Goal: Task Accomplishment & Management: Manage account settings

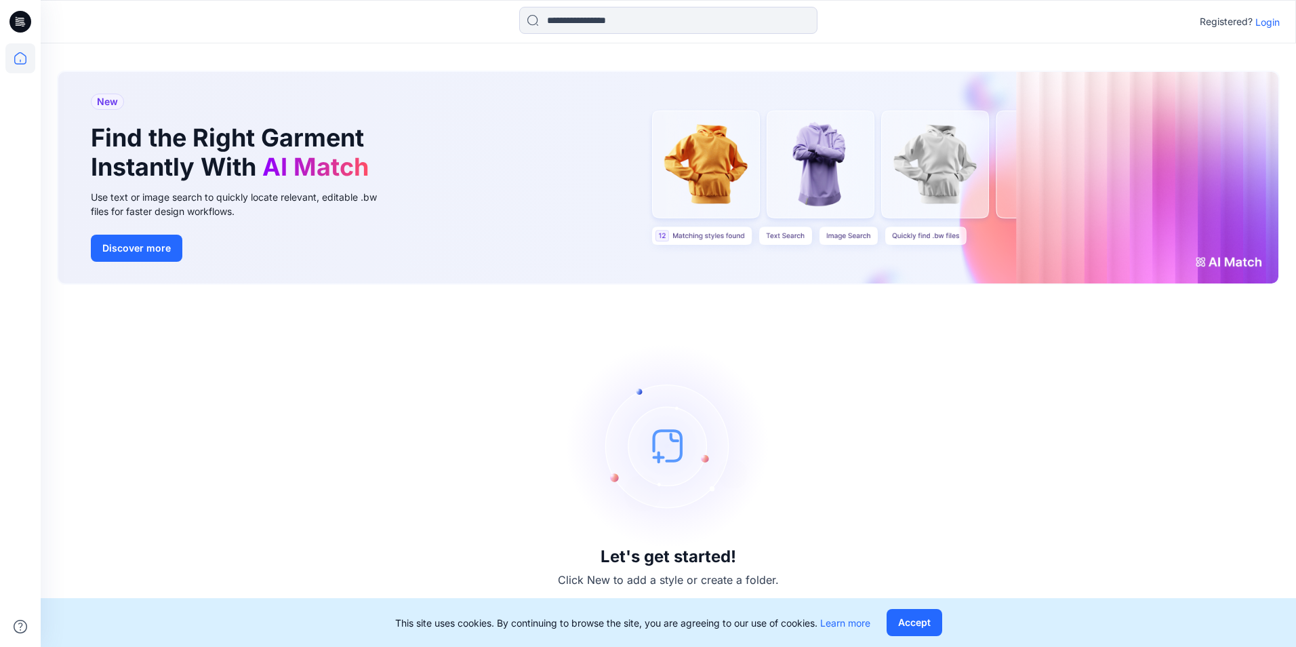
click at [1257, 20] on p "Login" at bounding box center [1267, 22] width 24 height 14
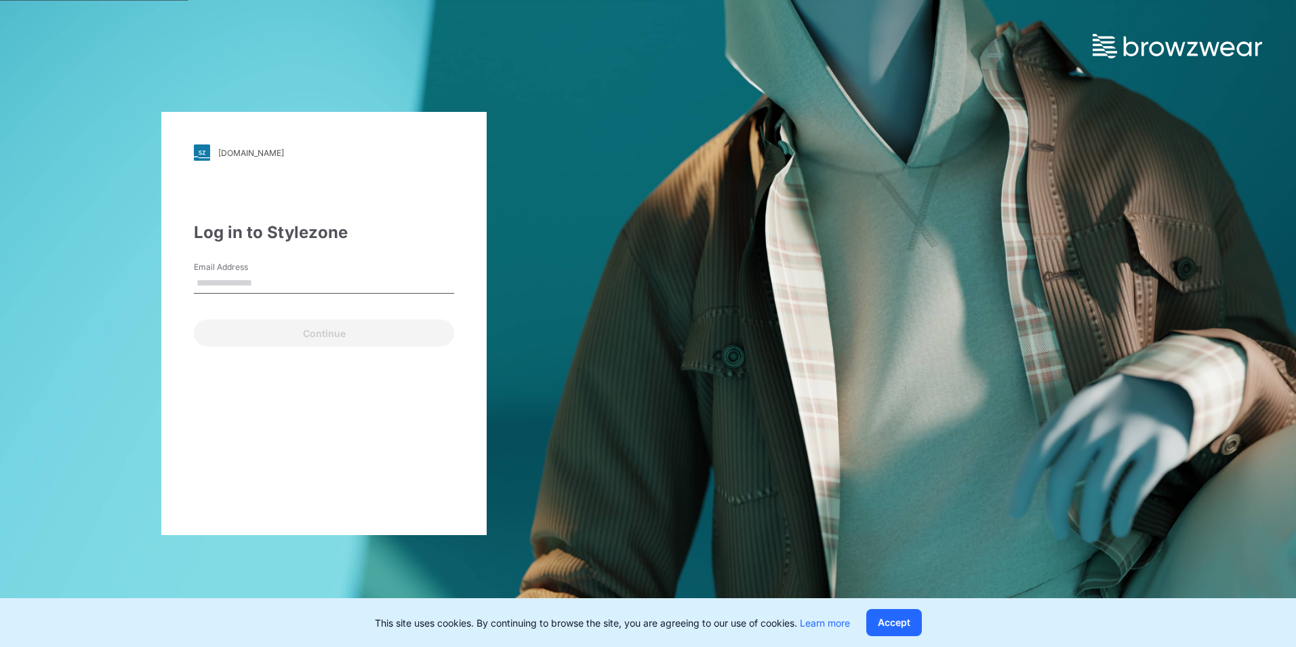
click at [324, 291] on input "Email Address" at bounding box center [324, 283] width 260 height 20
click at [325, 281] on input "Email Address" at bounding box center [324, 283] width 260 height 20
type input "**********"
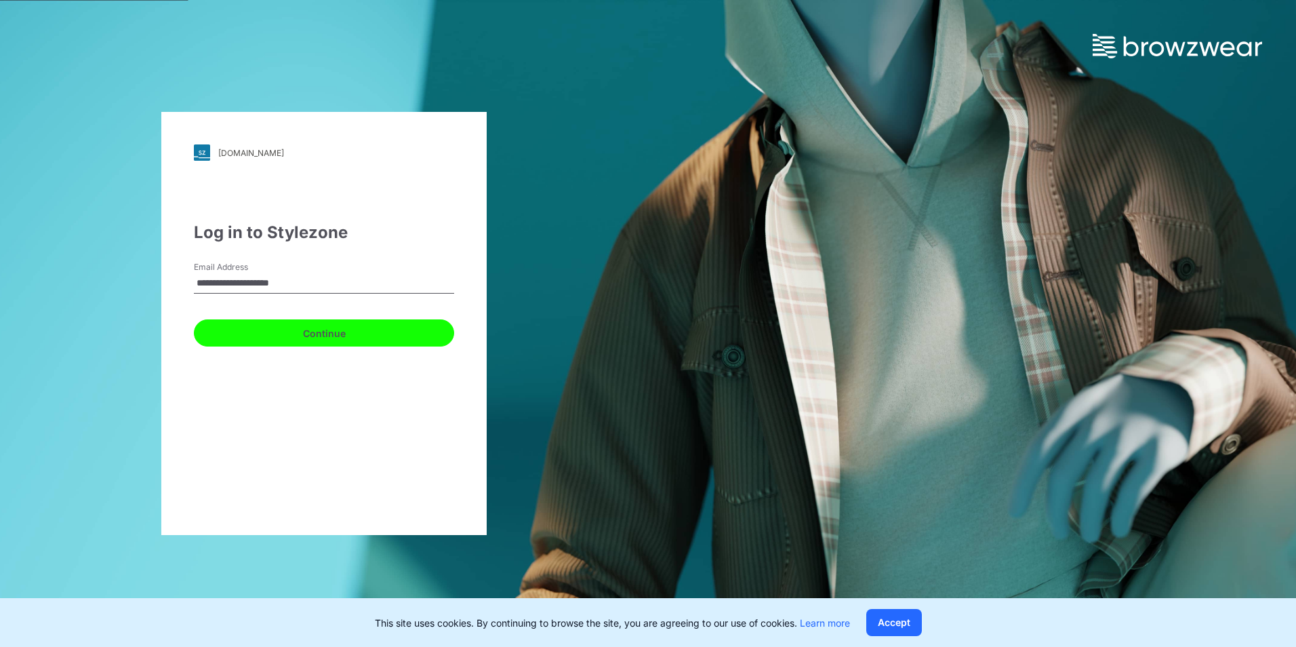
click at [344, 331] on button "Continue" at bounding box center [324, 332] width 260 height 27
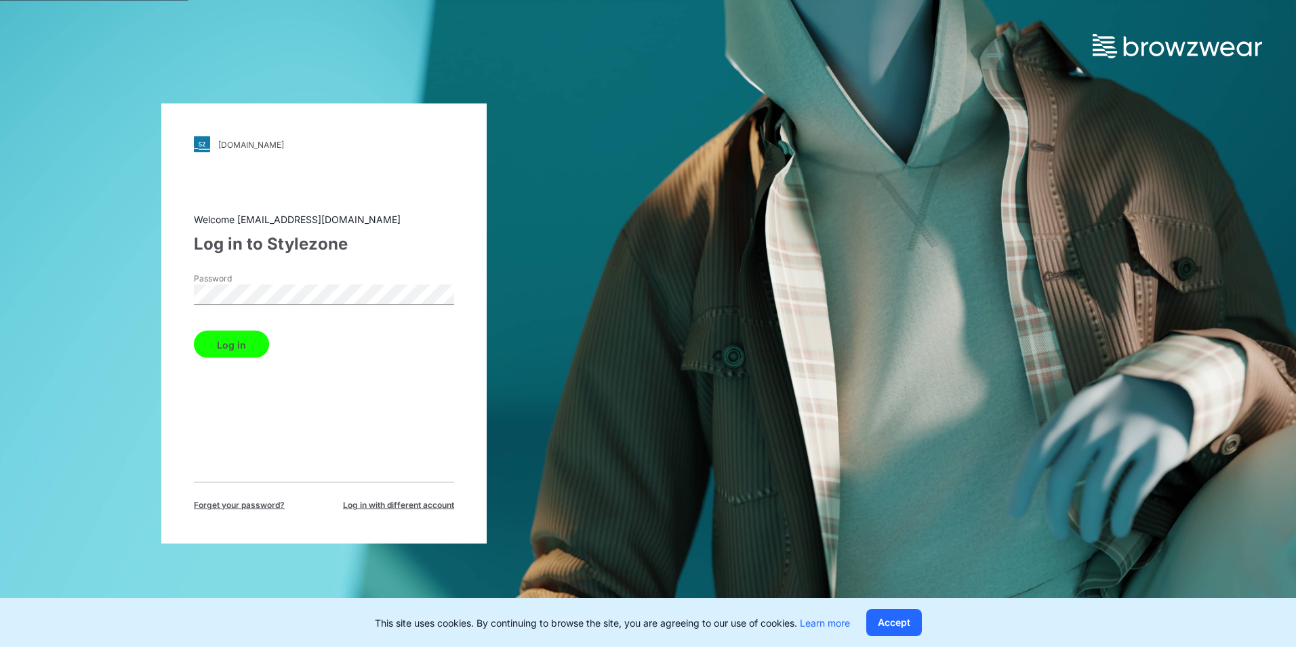
click at [248, 341] on button "Log in" at bounding box center [231, 344] width 75 height 27
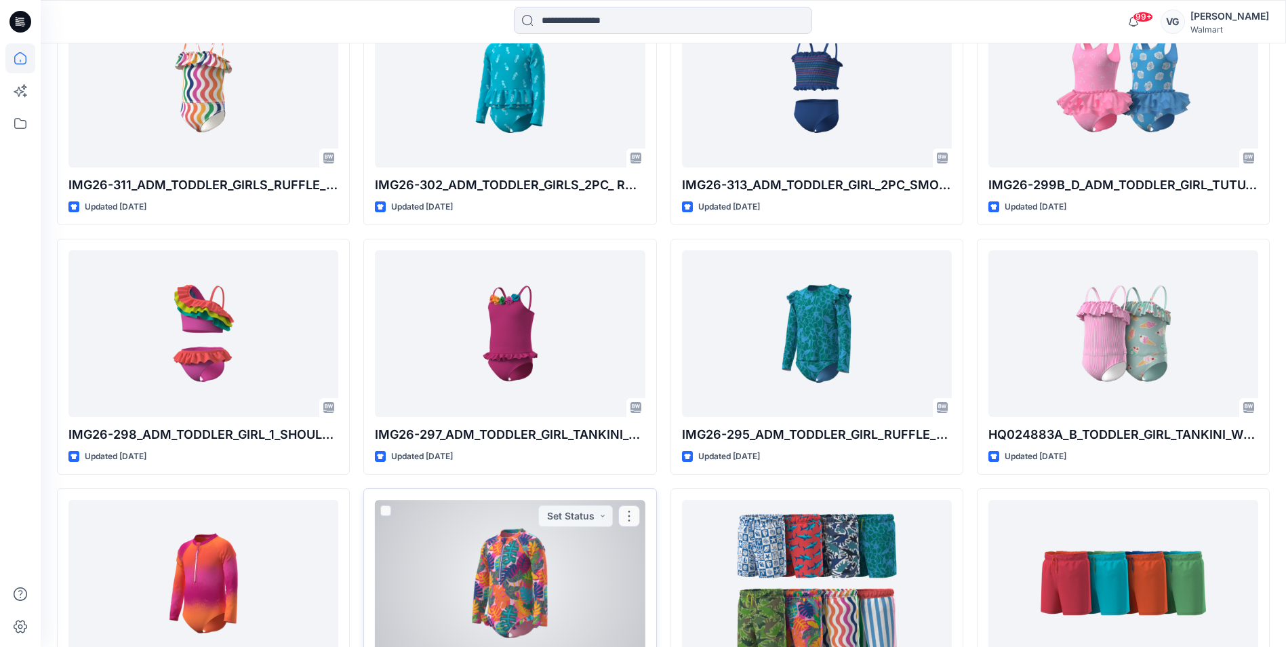
scroll to position [854, 0]
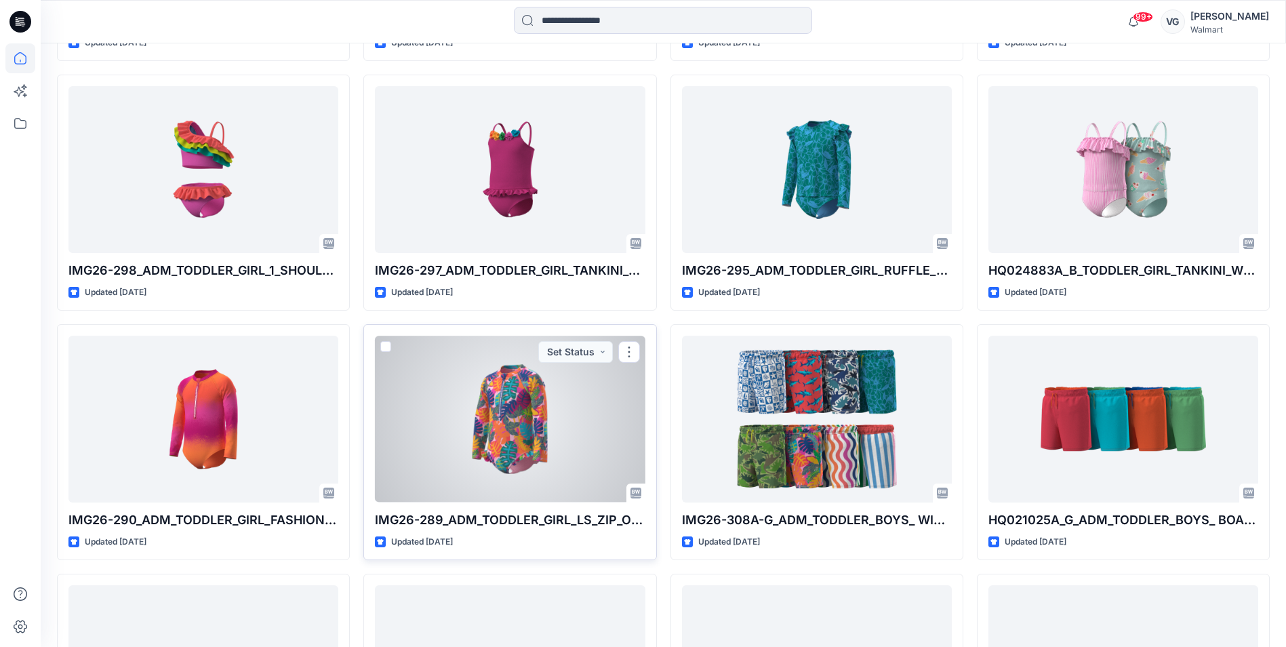
click at [529, 455] on div at bounding box center [510, 418] width 270 height 166
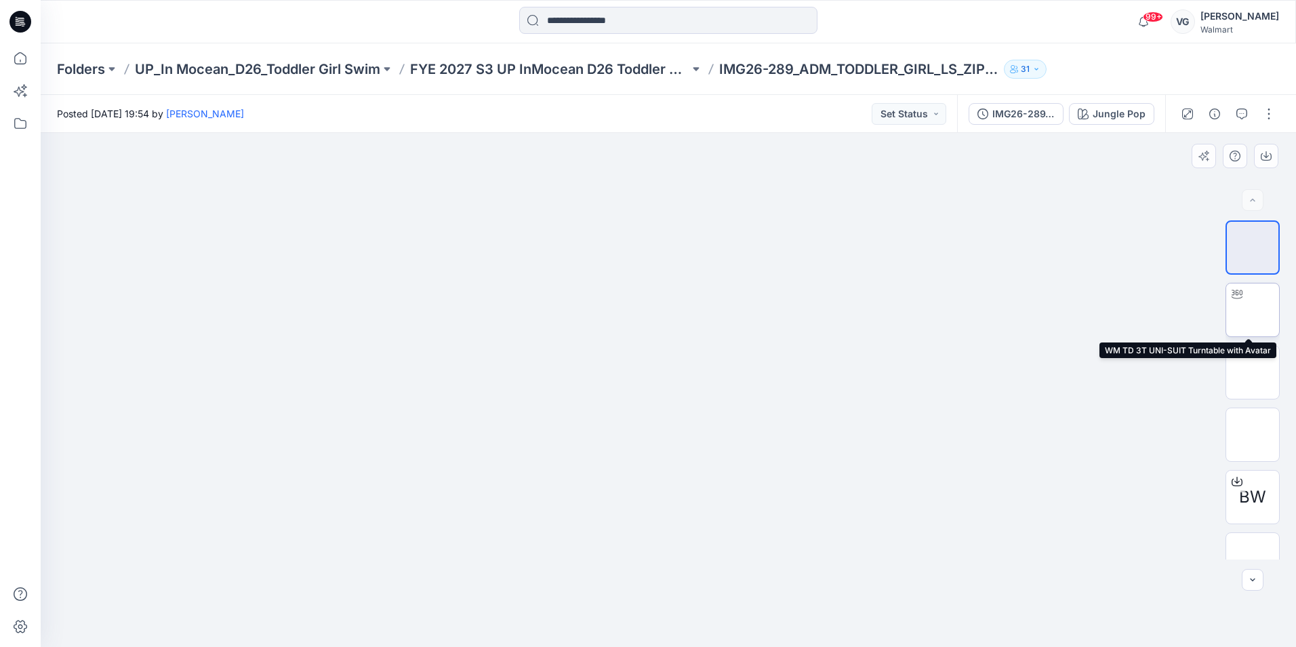
click at [1253, 310] on img at bounding box center [1253, 310] width 0 height 0
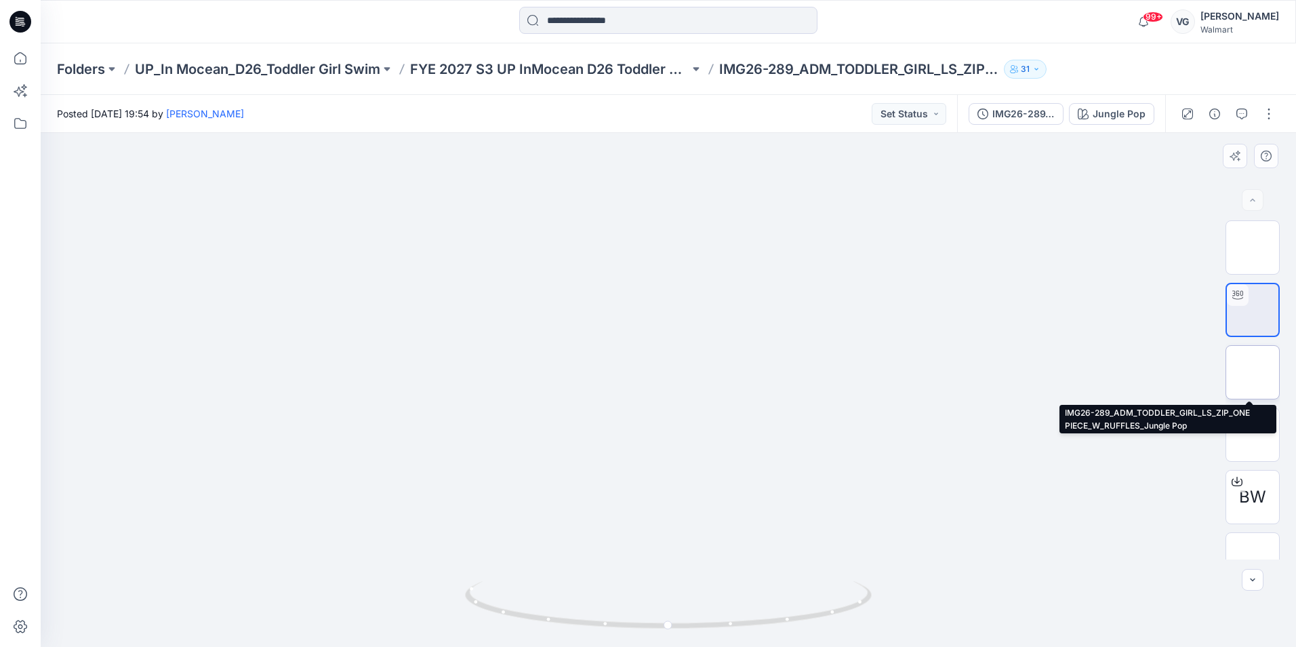
click at [1253, 372] on img at bounding box center [1253, 372] width 0 height 0
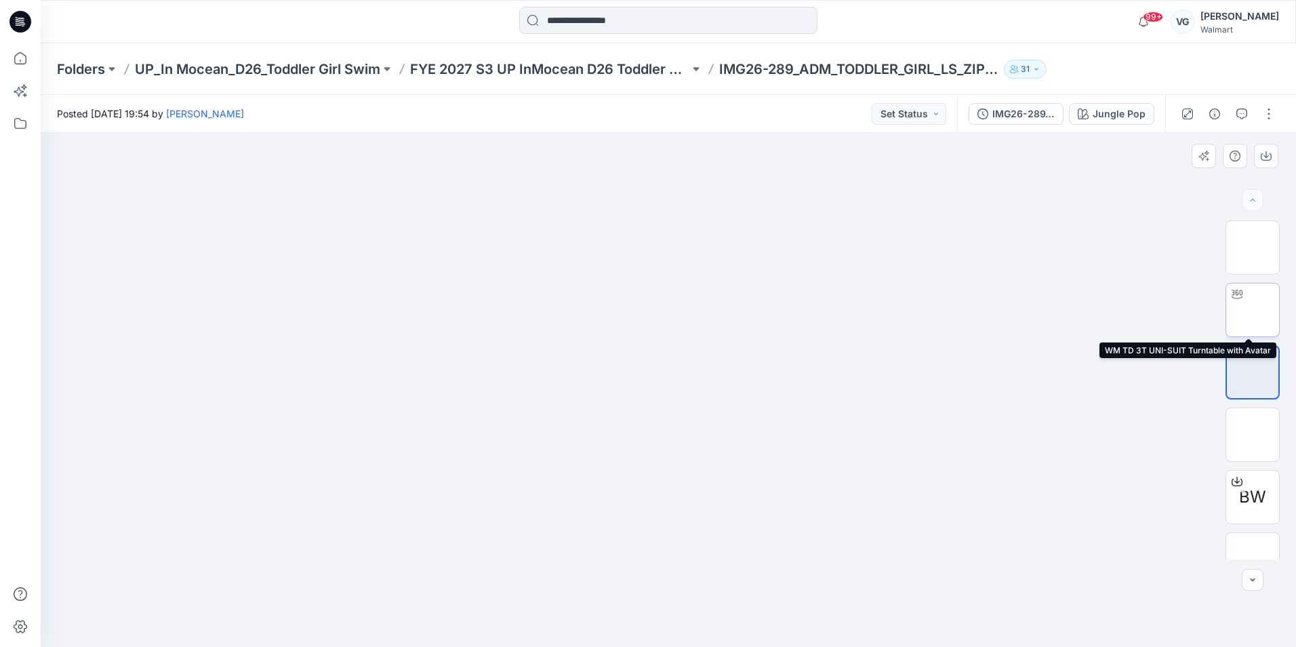
click at [1253, 310] on img at bounding box center [1253, 310] width 0 height 0
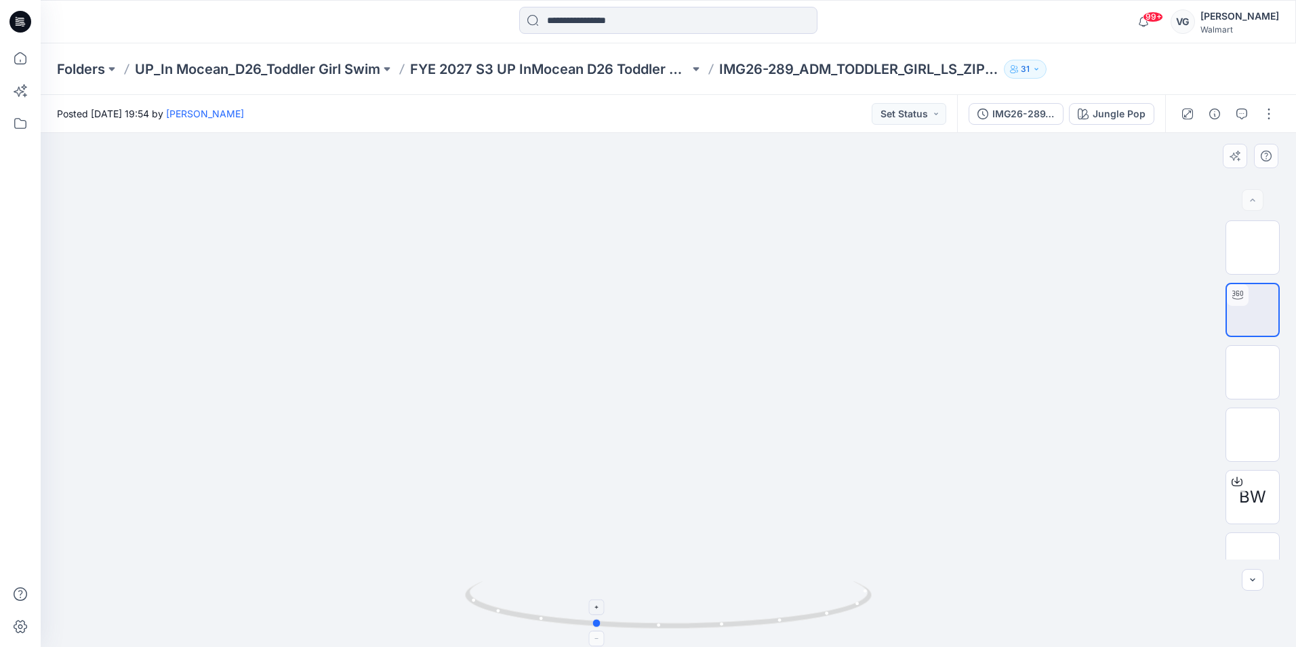
drag, startPoint x: 672, startPoint y: 624, endPoint x: 598, endPoint y: 617, distance: 74.1
click at [598, 617] on icon at bounding box center [670, 606] width 410 height 51
drag, startPoint x: 602, startPoint y: 625, endPoint x: 483, endPoint y: 609, distance: 119.7
click at [483, 609] on icon at bounding box center [670, 606] width 410 height 51
click at [601, 63] on p "FYE 2027 S3 UP InMocean D26 Toddler Girl Swim" at bounding box center [549, 69] width 279 height 19
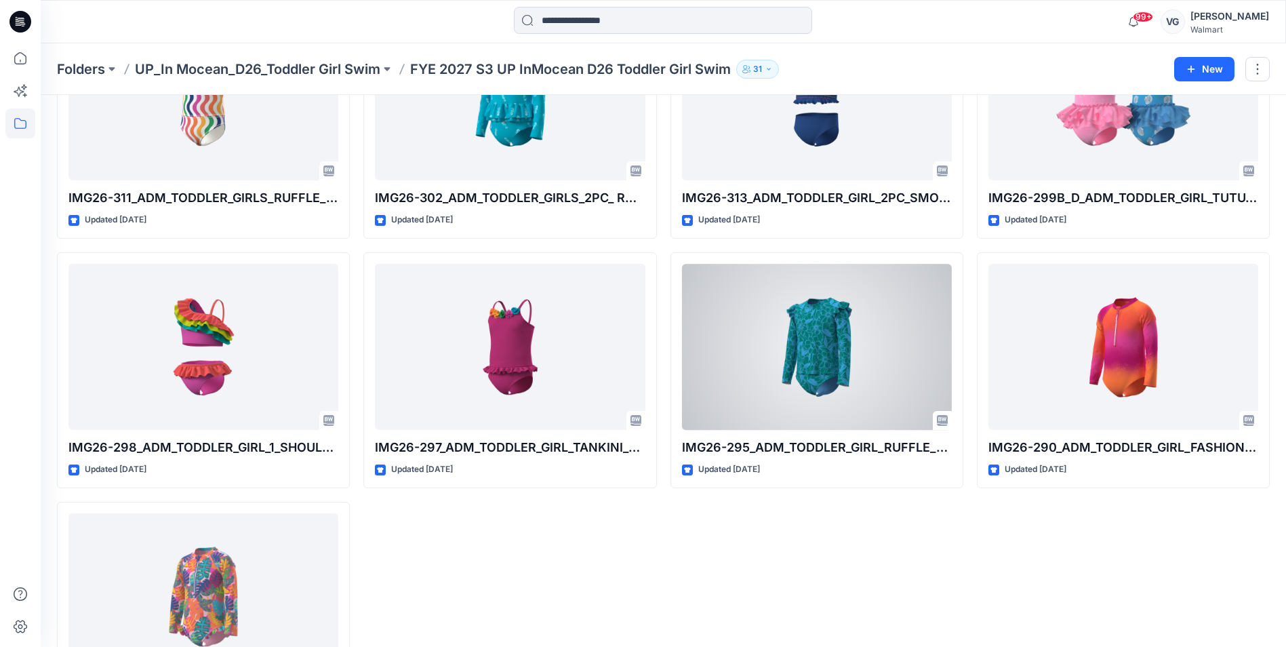
scroll to position [506, 0]
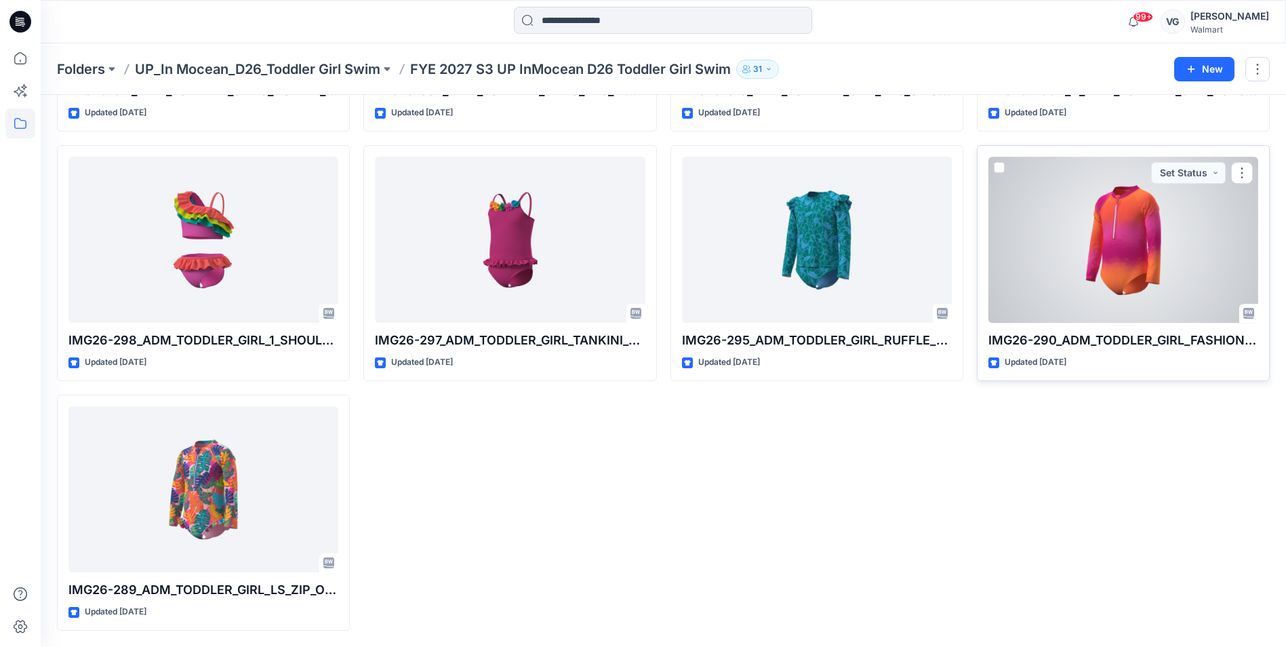
click at [1058, 230] on div at bounding box center [1123, 240] width 270 height 166
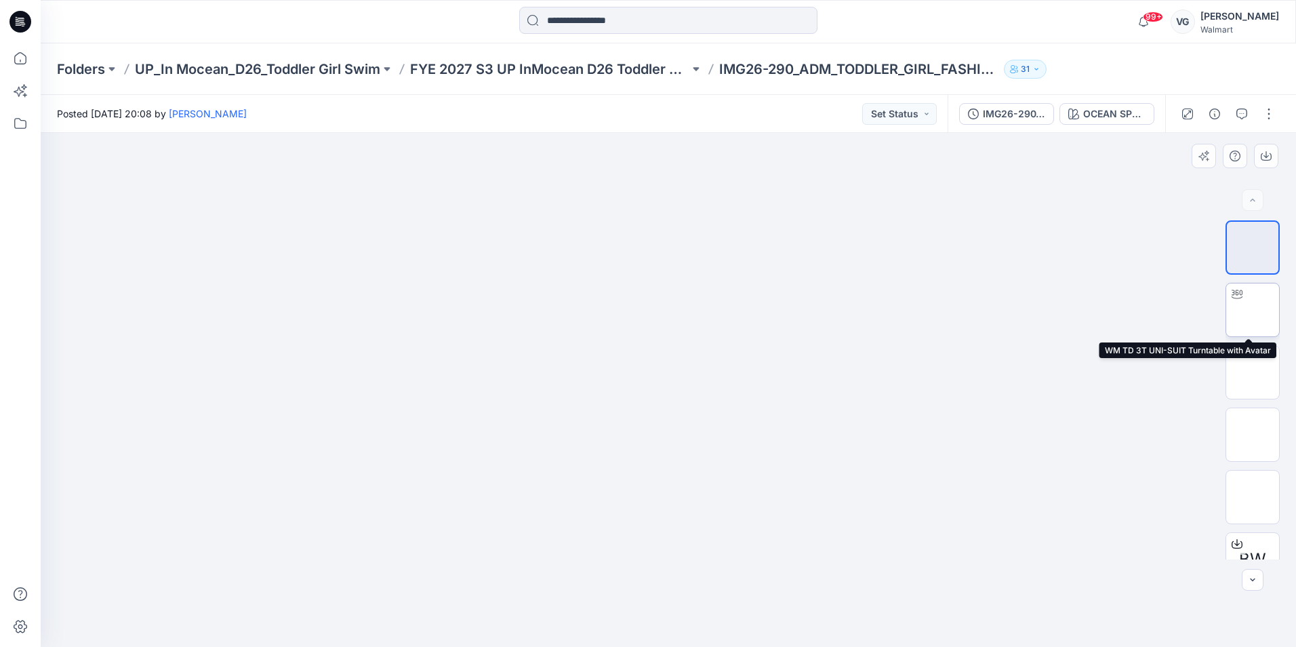
click at [1253, 310] on img at bounding box center [1253, 310] width 0 height 0
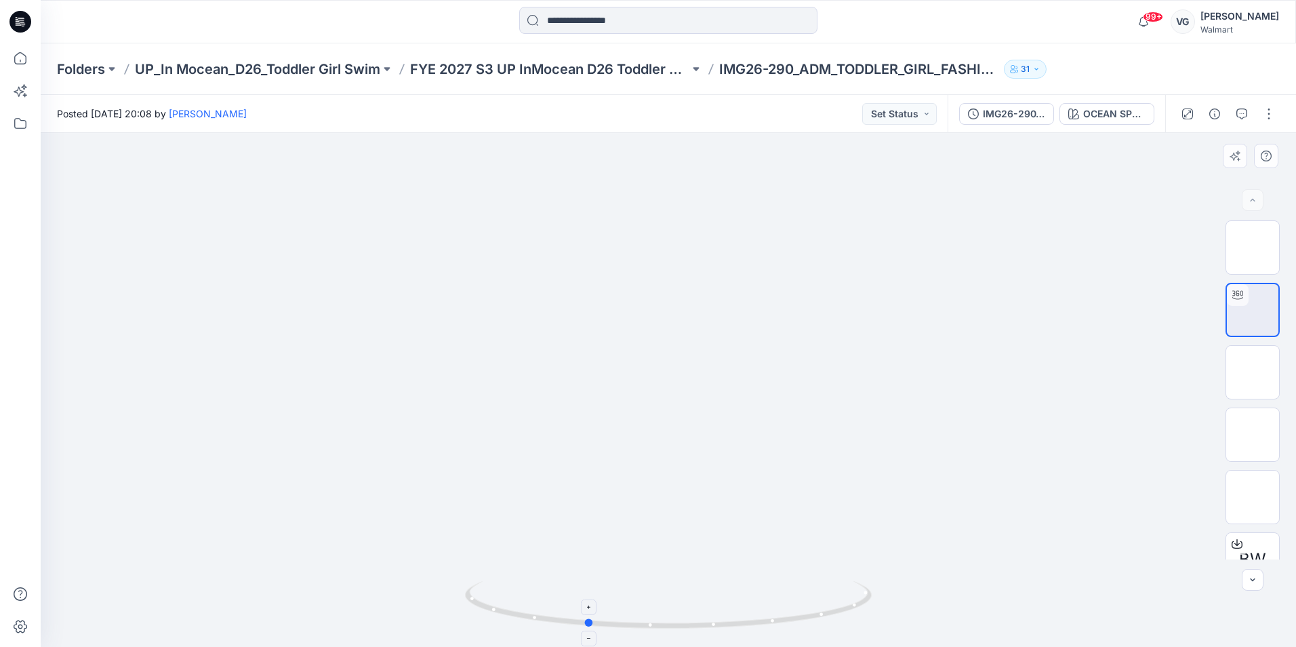
drag, startPoint x: 669, startPoint y: 626, endPoint x: 587, endPoint y: 625, distance: 82.0
click at [587, 625] on circle at bounding box center [589, 622] width 8 height 8
drag, startPoint x: 592, startPoint y: 624, endPoint x: 476, endPoint y: 607, distance: 117.1
click at [476, 607] on icon at bounding box center [670, 606] width 410 height 51
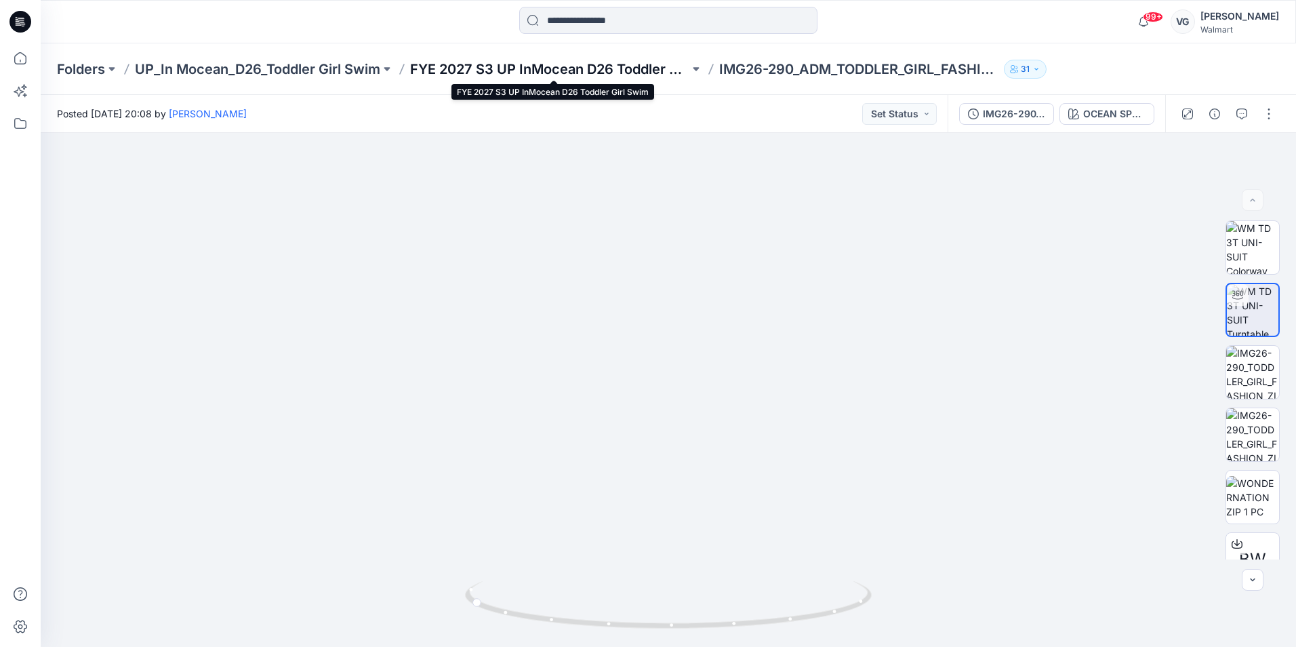
click at [459, 64] on p "FYE 2027 S3 UP InMocean D26 Toddler Girl Swim" at bounding box center [549, 69] width 279 height 19
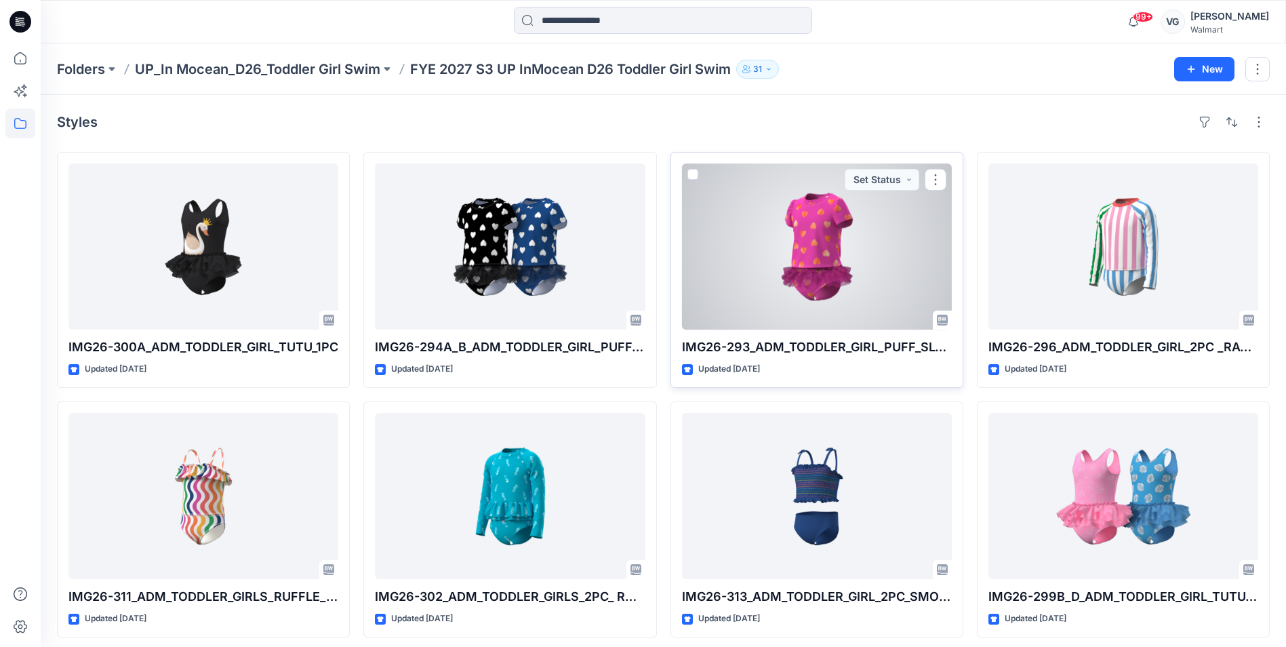
click at [823, 242] on div at bounding box center [817, 246] width 270 height 166
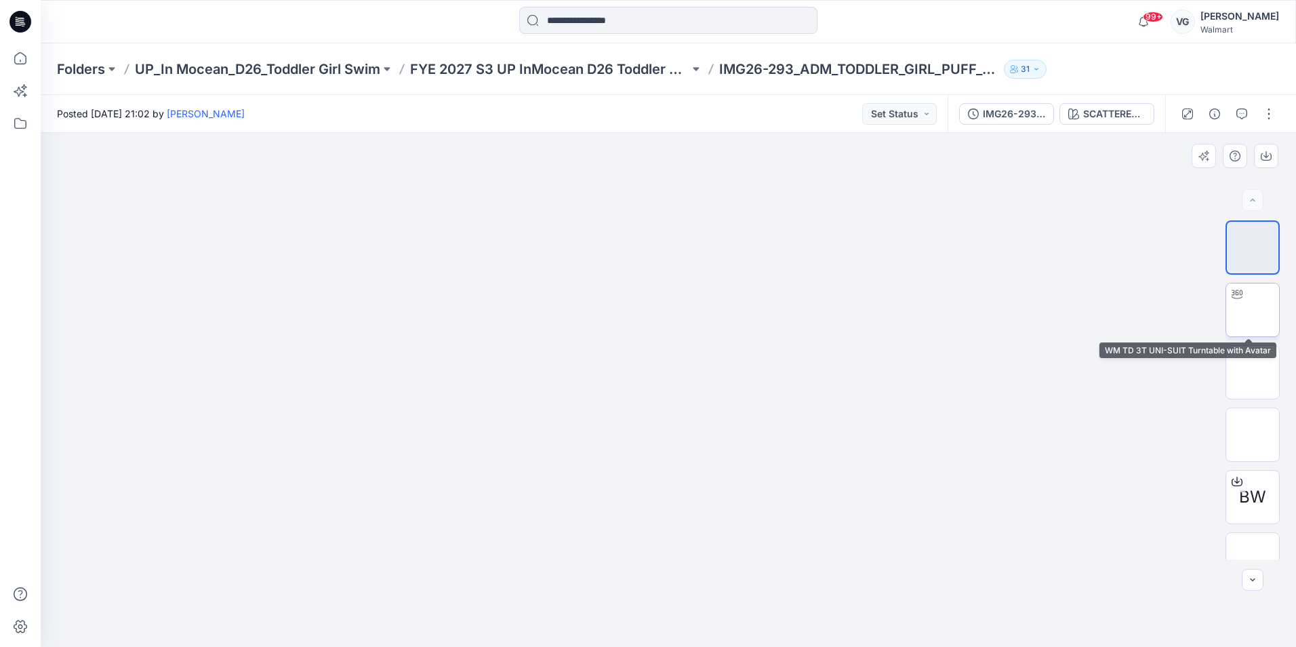
click at [1253, 310] on img at bounding box center [1253, 310] width 0 height 0
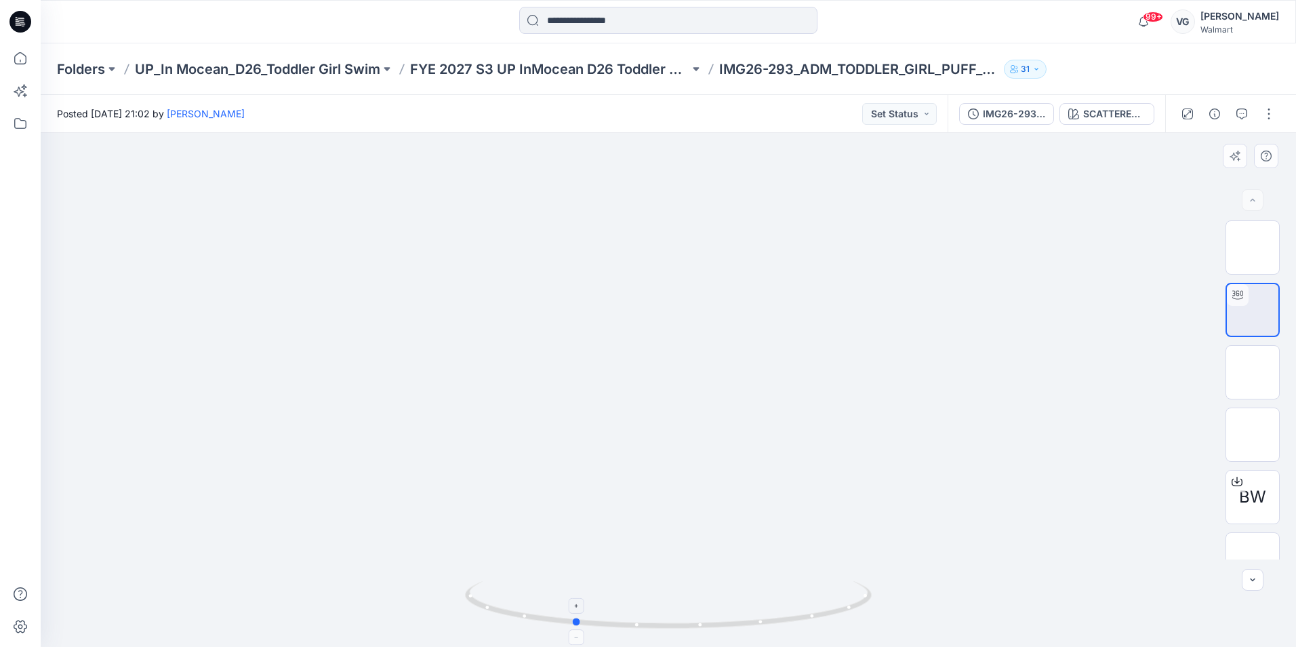
drag, startPoint x: 669, startPoint y: 629, endPoint x: 574, endPoint y: 636, distance: 95.2
click at [574, 632] on icon at bounding box center [670, 606] width 410 height 51
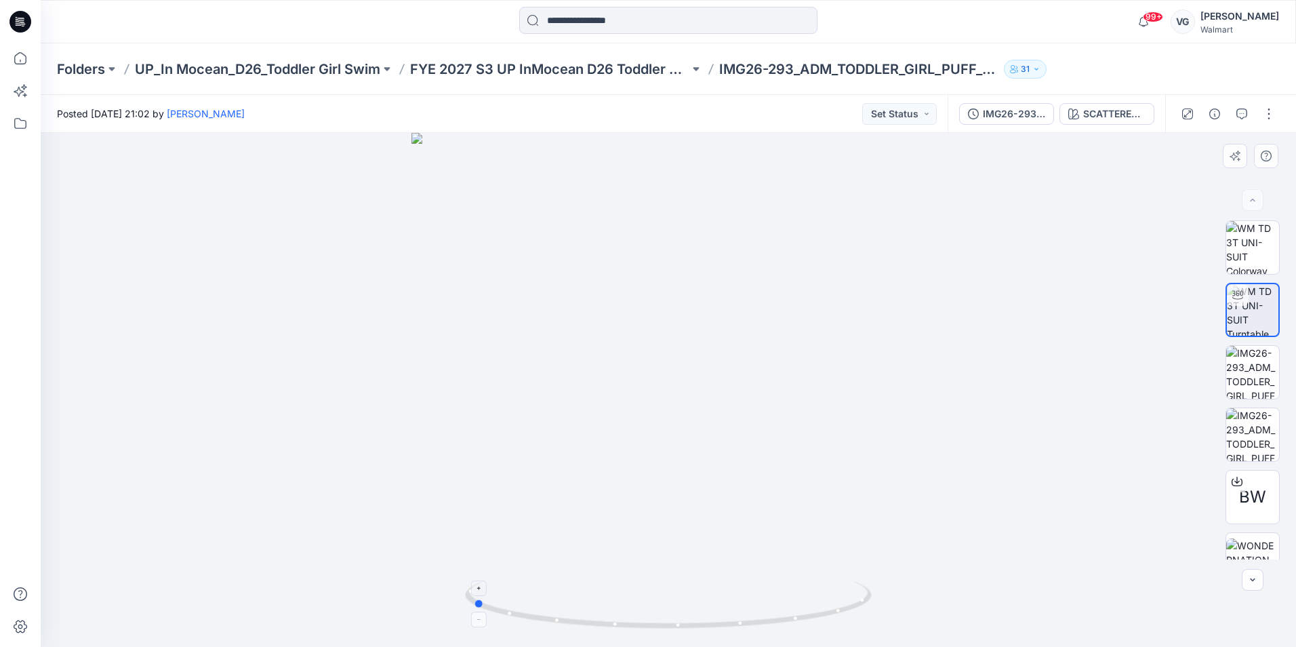
drag, startPoint x: 575, startPoint y: 621, endPoint x: 474, endPoint y: 613, distance: 101.3
click at [474, 613] on icon at bounding box center [670, 606] width 410 height 51
click at [617, 65] on p "FYE 2027 S3 UP InMocean D26 Toddler Girl Swim" at bounding box center [549, 69] width 279 height 19
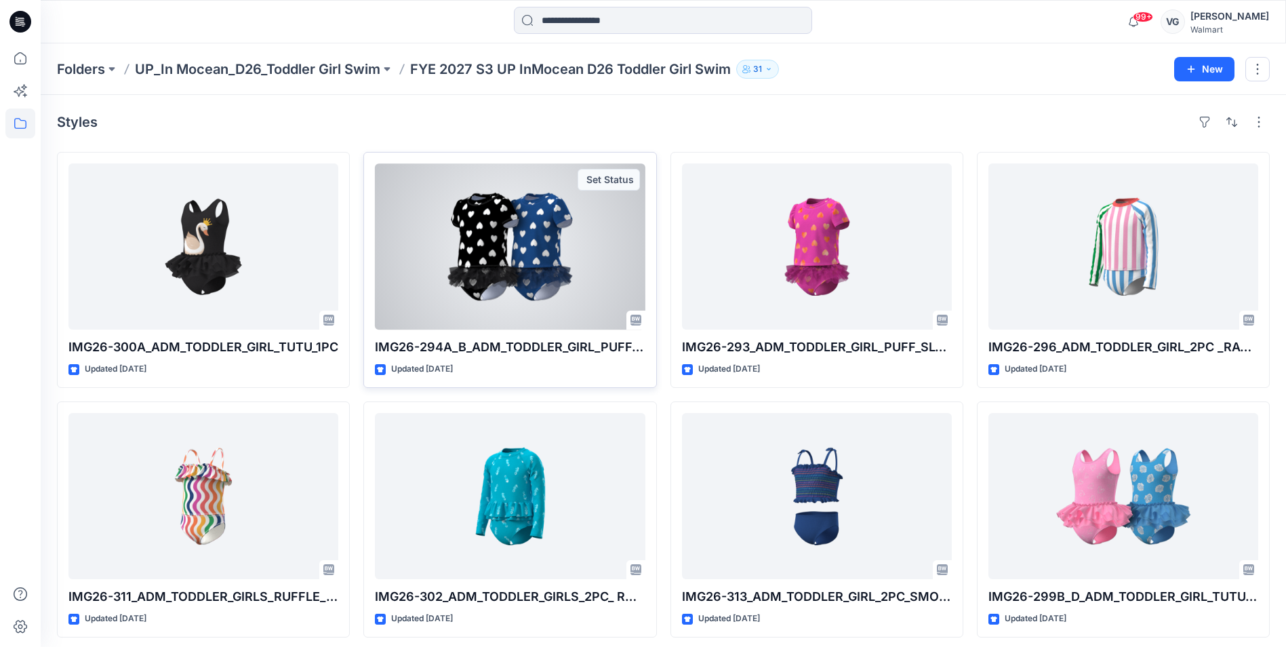
click at [546, 253] on div at bounding box center [510, 246] width 270 height 166
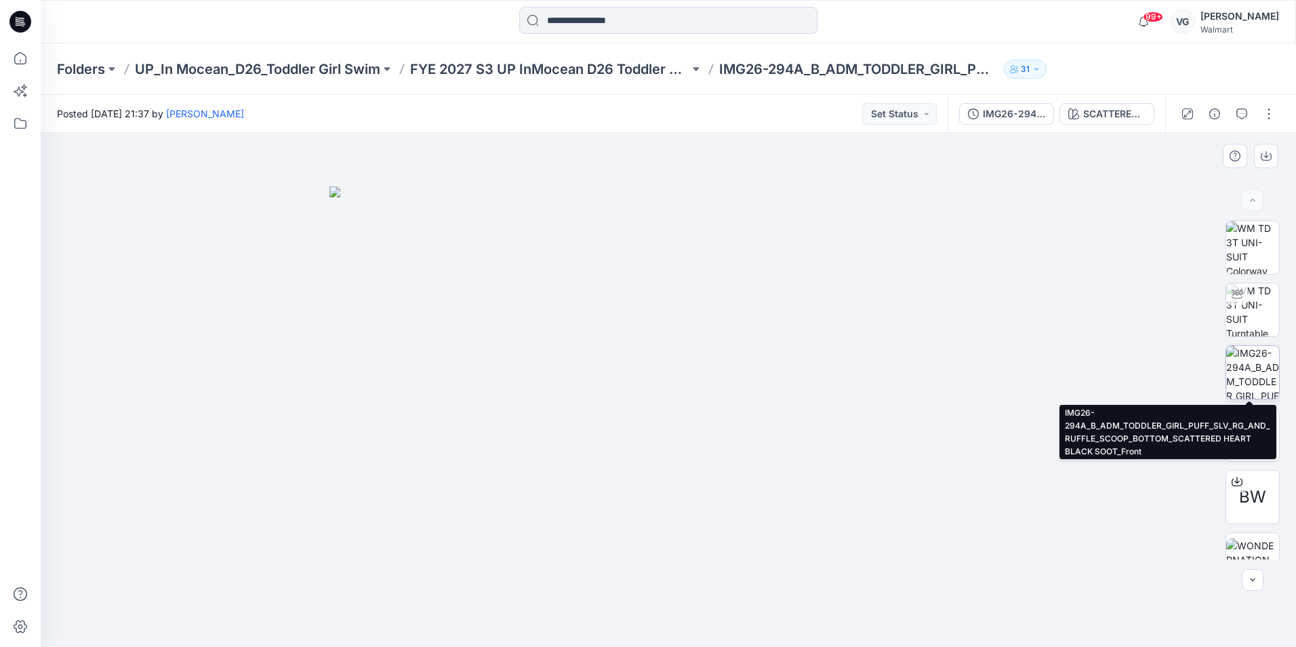
click at [1236, 370] on img at bounding box center [1252, 372] width 53 height 53
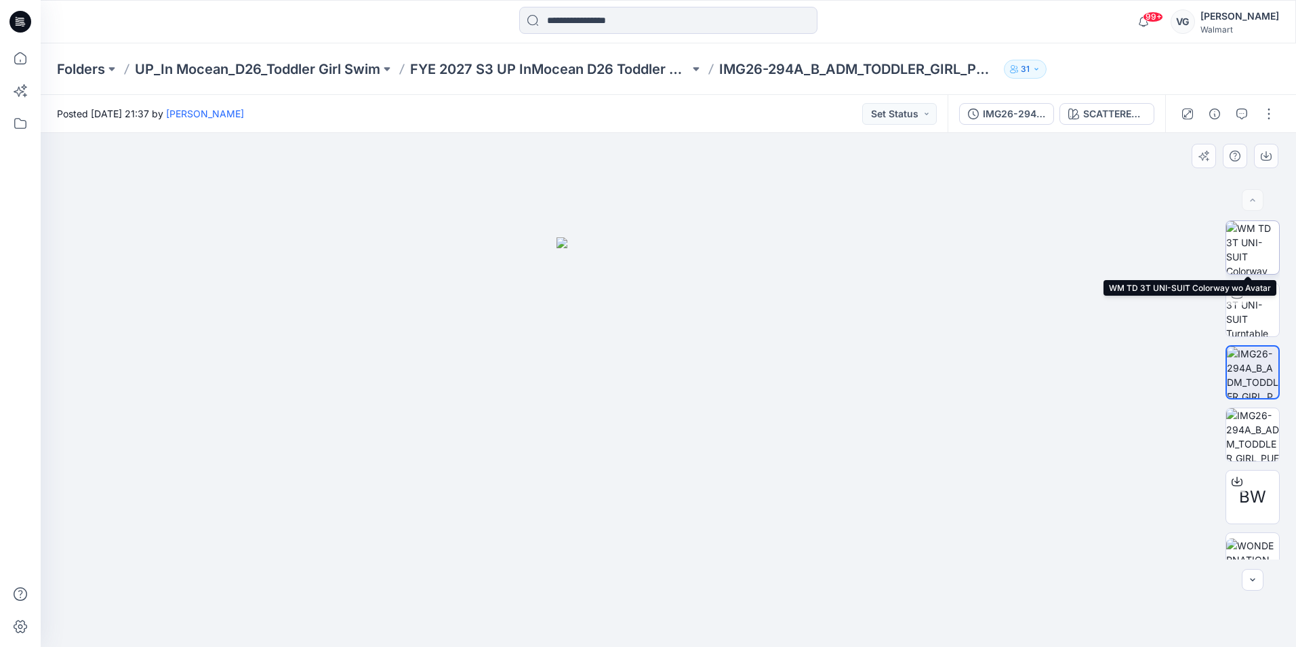
click at [1253, 260] on img at bounding box center [1252, 247] width 53 height 53
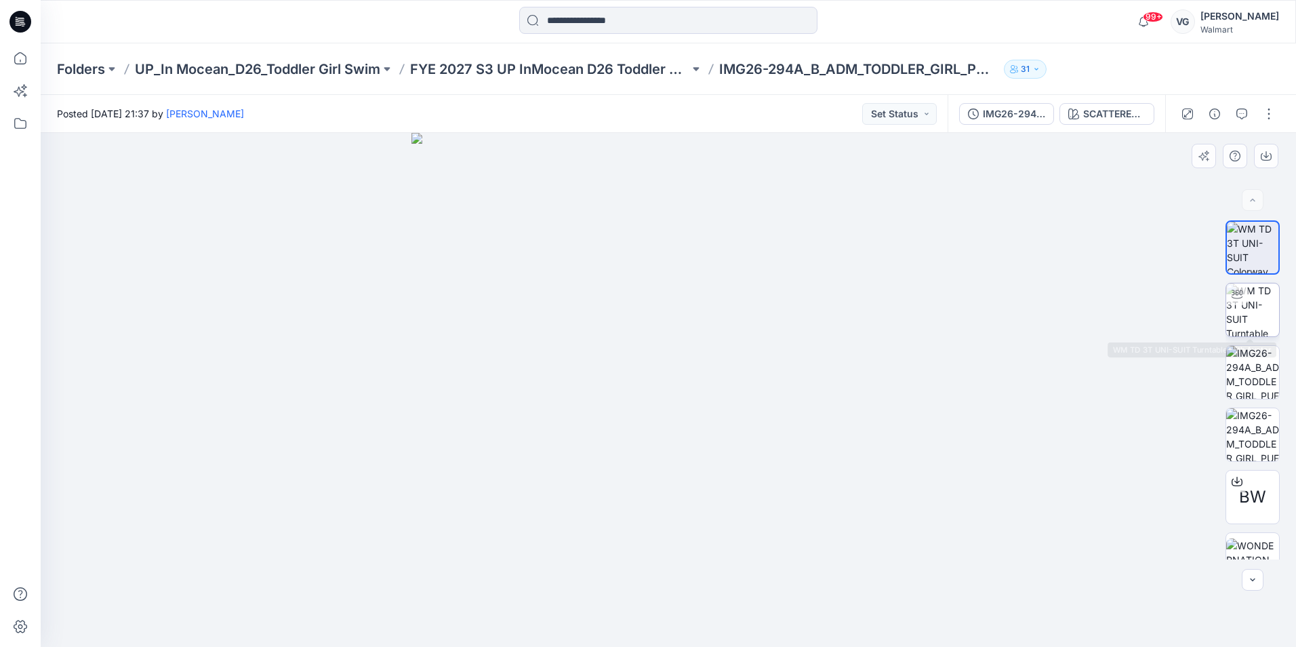
click at [1257, 298] on img at bounding box center [1252, 309] width 53 height 53
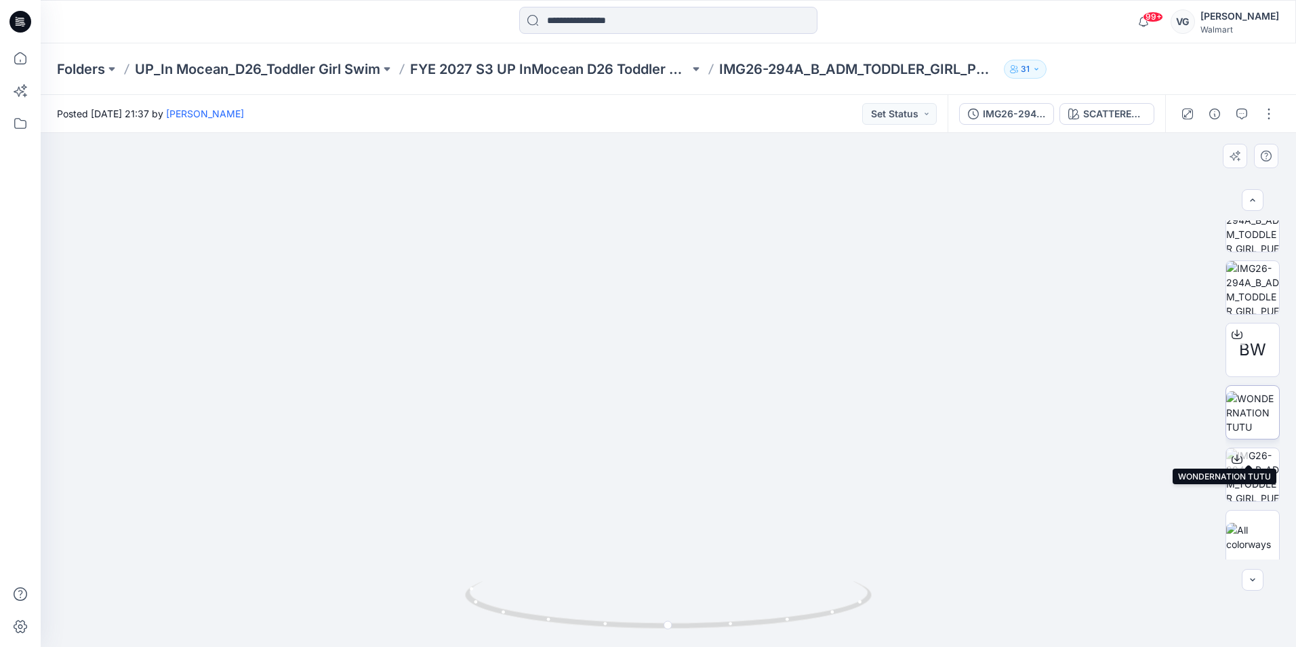
scroll to position [152, 0]
click at [1252, 523] on img at bounding box center [1252, 532] width 53 height 28
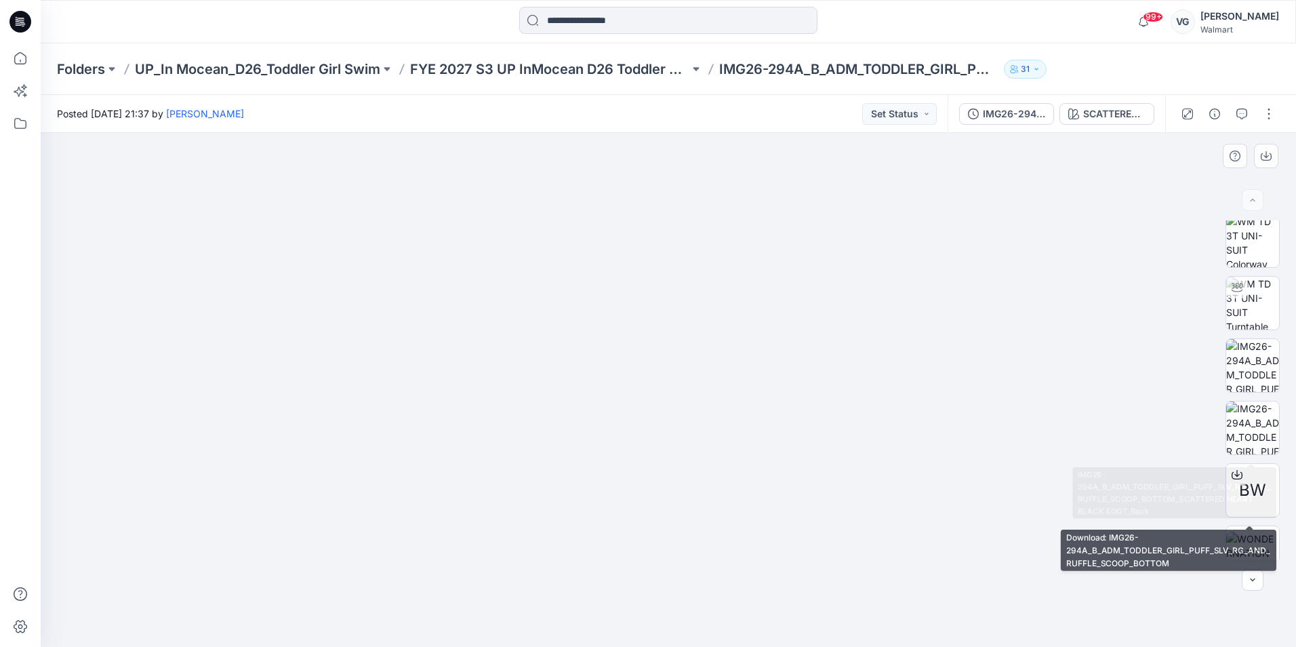
scroll to position [0, 0]
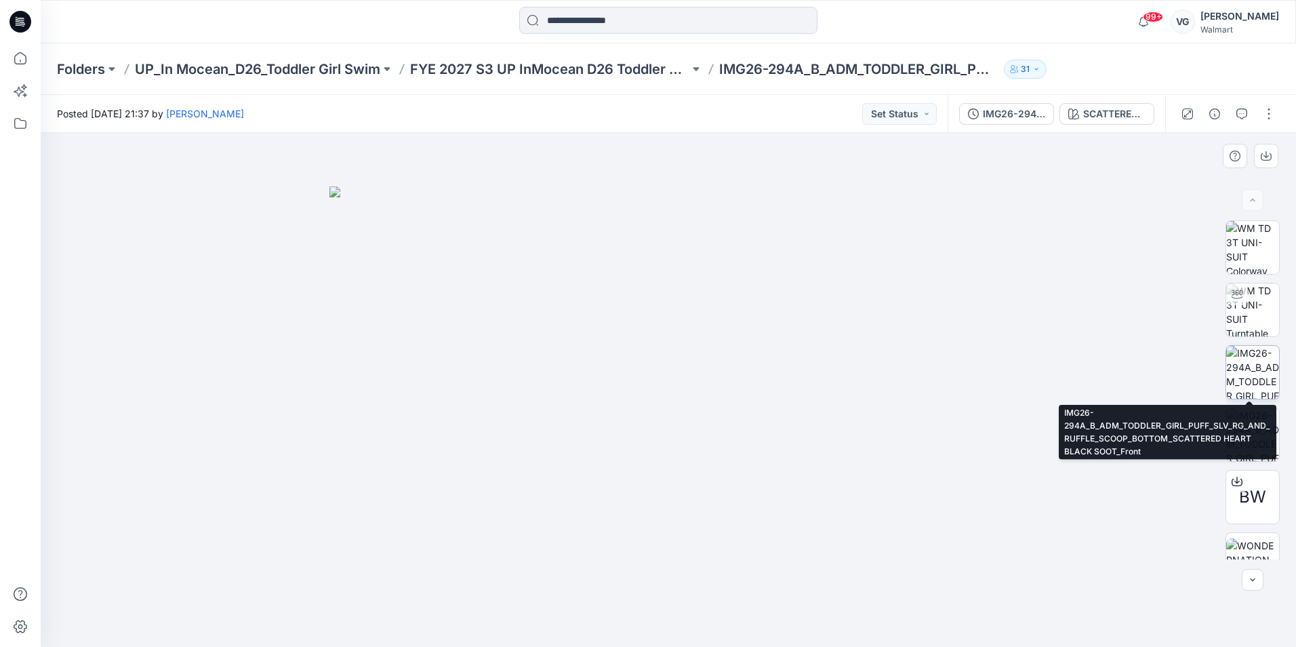
click at [1246, 361] on img at bounding box center [1252, 372] width 53 height 53
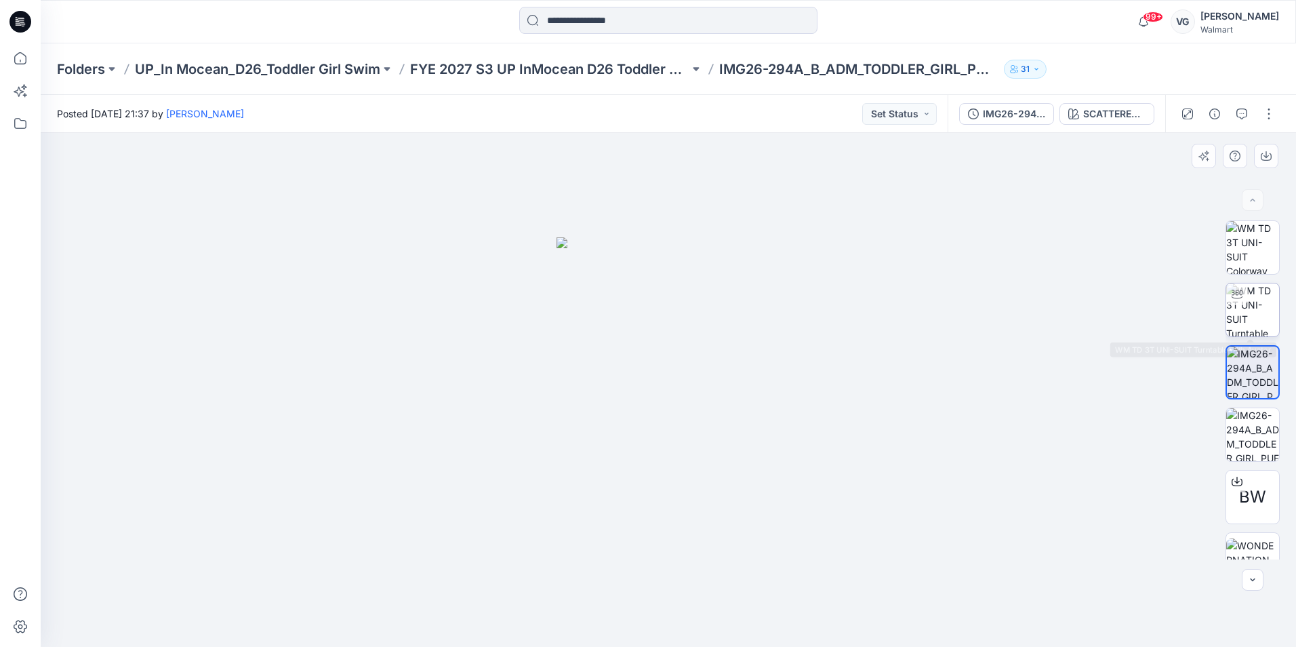
click at [1236, 302] on div at bounding box center [1237, 294] width 22 height 22
click at [811, 296] on div at bounding box center [668, 390] width 1255 height 514
drag, startPoint x: 1002, startPoint y: 540, endPoint x: 796, endPoint y: 646, distance: 231.0
click at [1002, 540] on div at bounding box center [668, 390] width 1255 height 514
drag, startPoint x: 666, startPoint y: 627, endPoint x: 563, endPoint y: 619, distance: 104.0
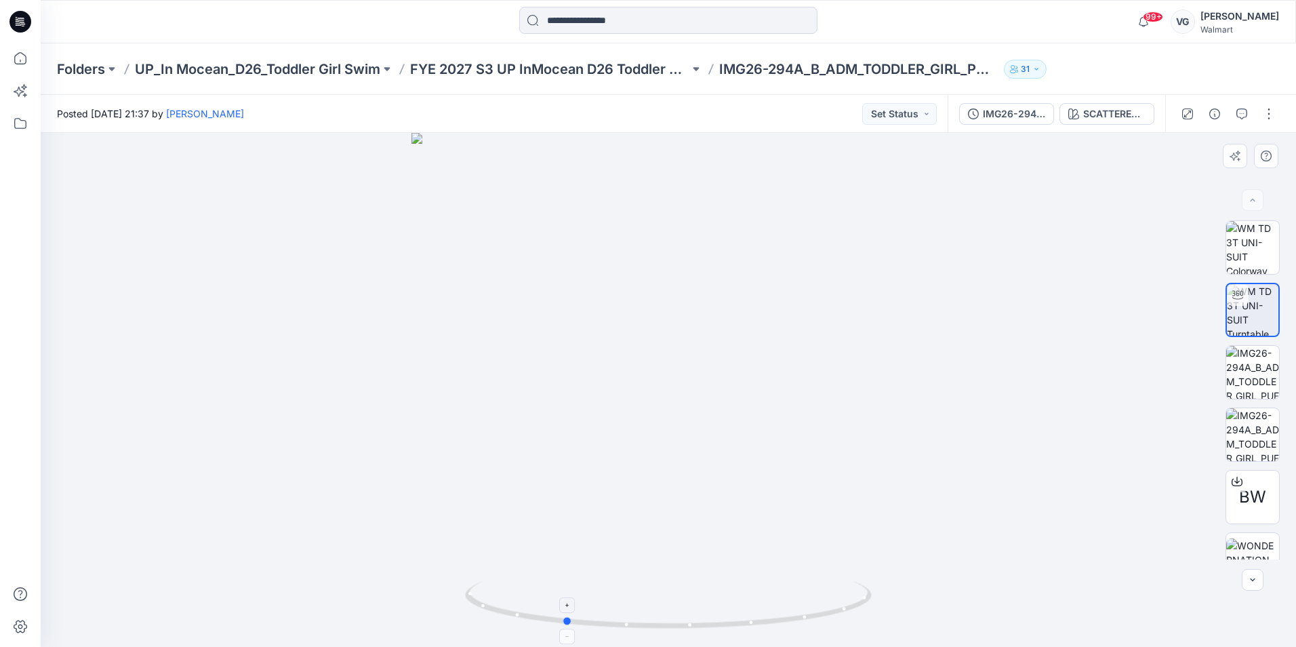
click at [563, 619] on icon at bounding box center [670, 606] width 410 height 51
click at [526, 609] on icon at bounding box center [670, 606] width 410 height 51
drag, startPoint x: 569, startPoint y: 624, endPoint x: 505, endPoint y: 617, distance: 64.8
click at [505, 617] on icon at bounding box center [670, 606] width 410 height 51
click at [1012, 30] on div "99+ Notifications Laura Baker has updated IMG26-300A_ADM_TODDLER_GIRL_TUTU_1PC …" at bounding box center [668, 22] width 1255 height 30
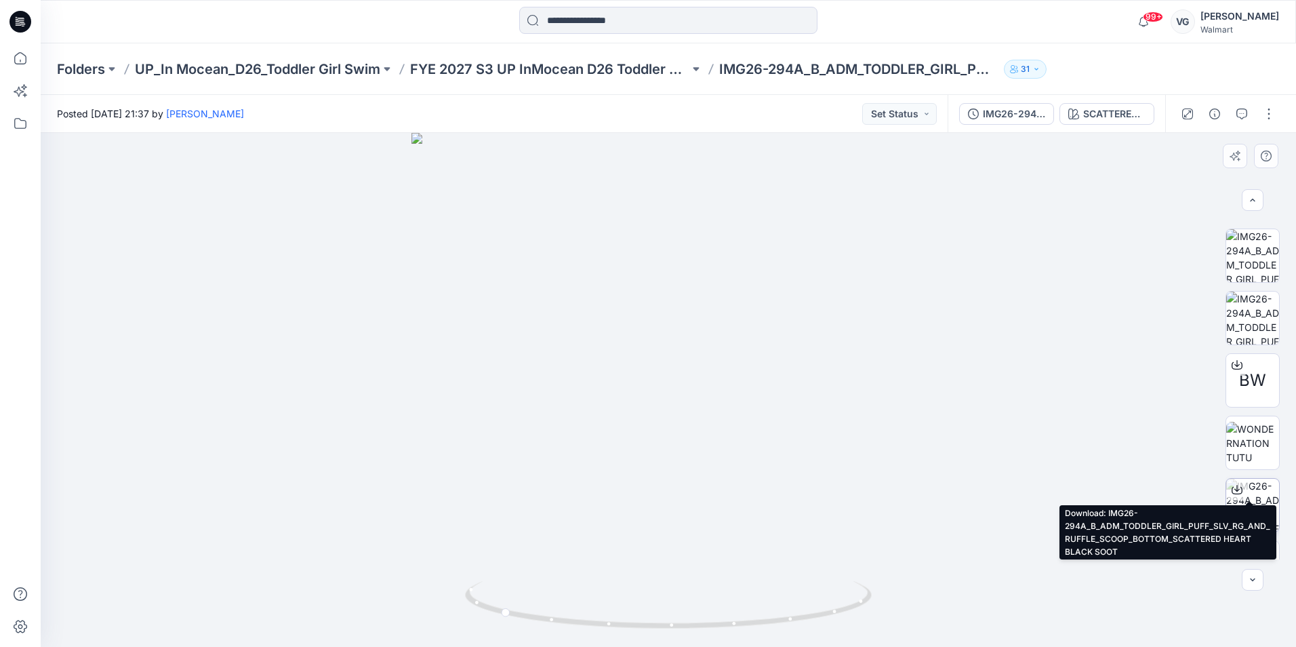
scroll to position [152, 0]
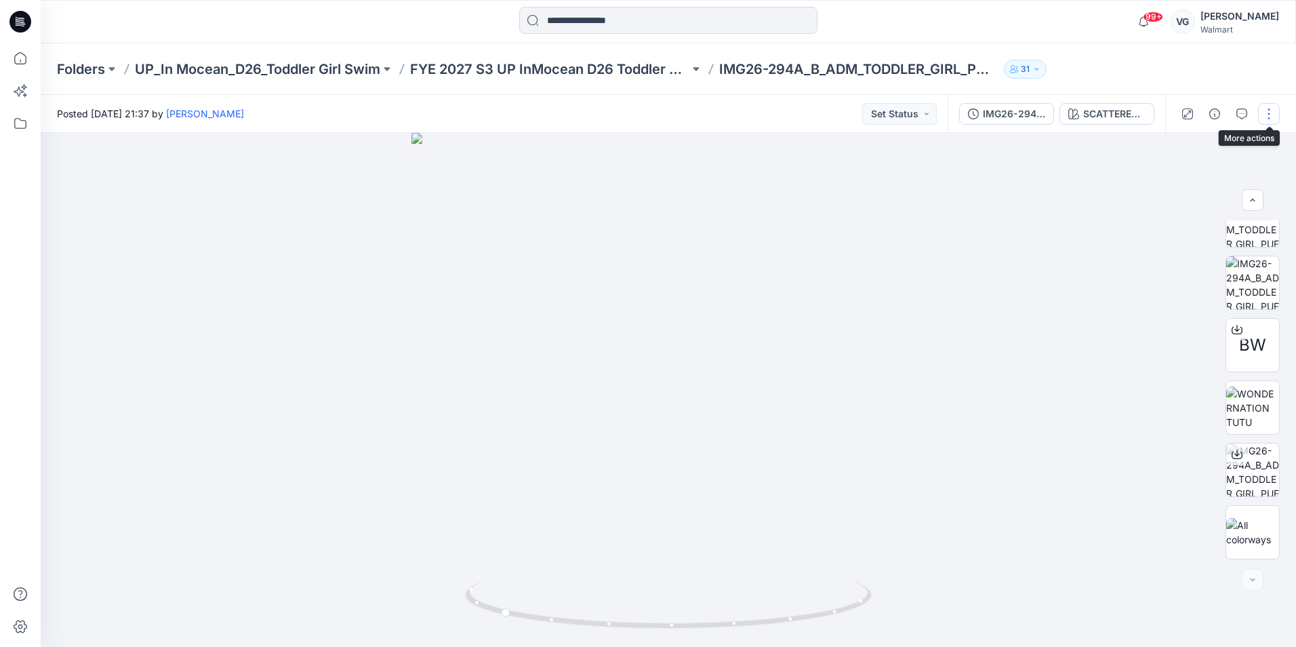
click at [1271, 123] on button "button" at bounding box center [1269, 114] width 22 height 22
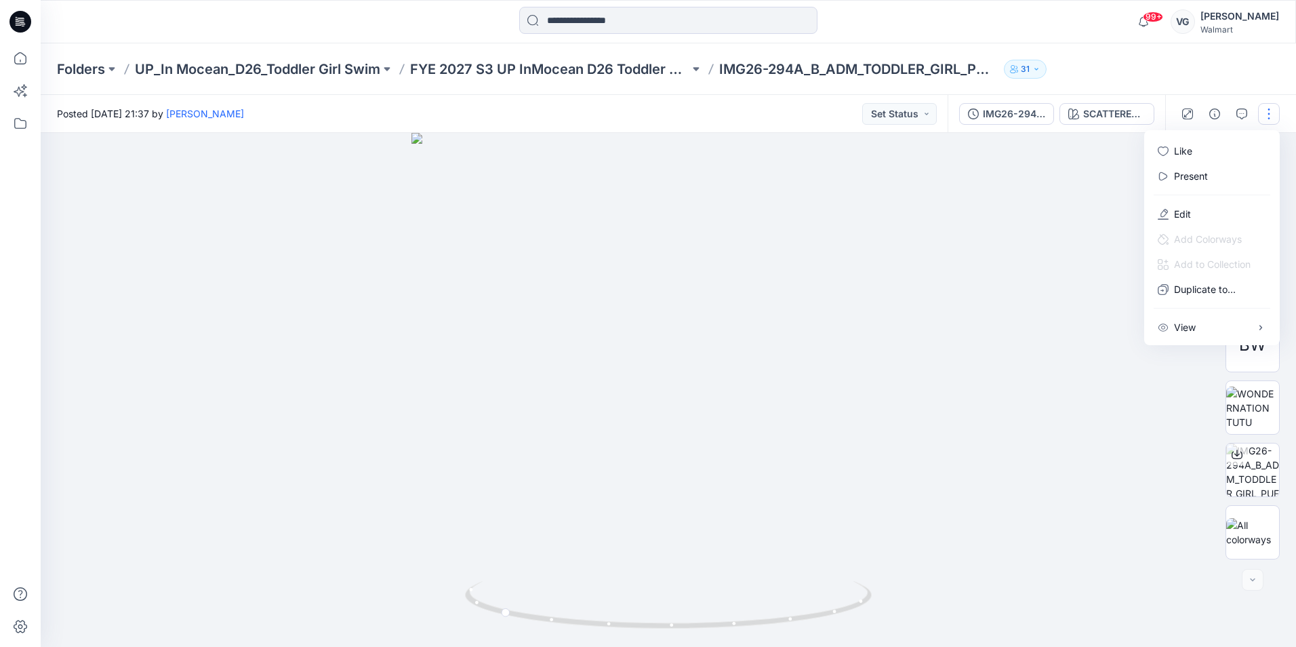
click at [1214, 81] on div "Folders UP_In Mocean_D26_Toddler Girl Swim FYE 2027 S3 UP InMocean D26 Toddler …" at bounding box center [668, 69] width 1255 height 52
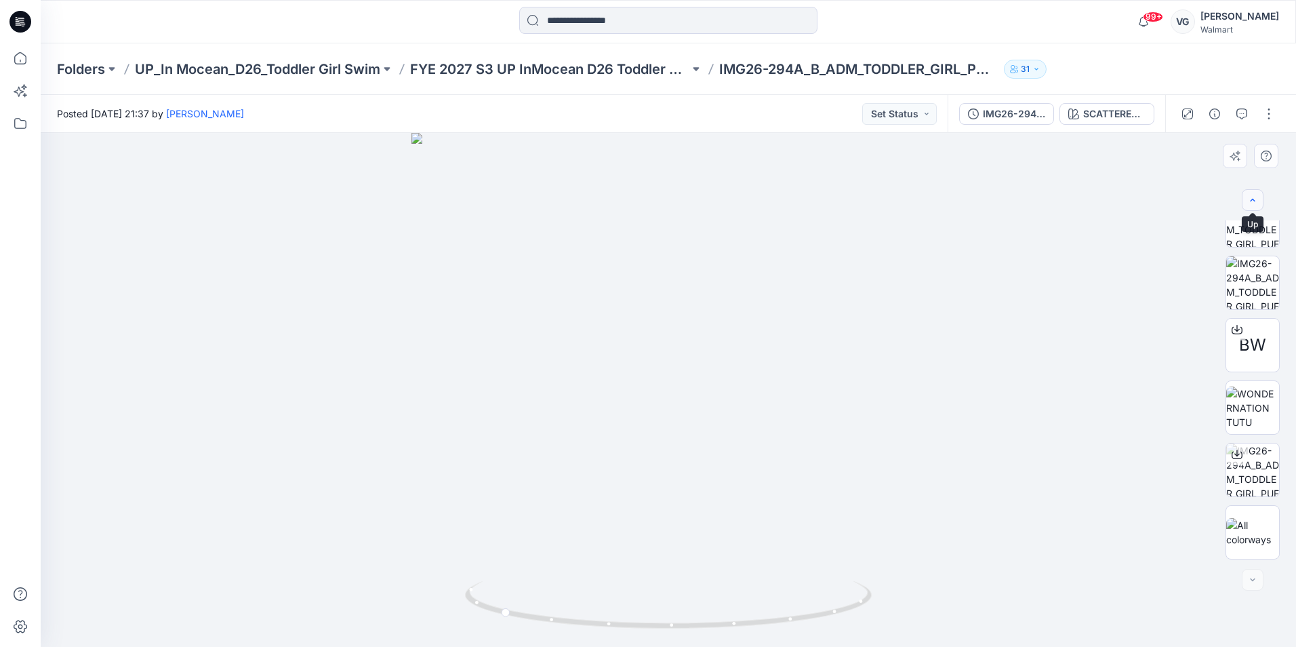
click at [1255, 205] on button "button" at bounding box center [1253, 200] width 22 height 22
click at [1234, 83] on div "Folders UP_In Mocean_D26_Toddler Girl Swim FYE 2027 S3 UP InMocean D26 Toddler …" at bounding box center [668, 69] width 1255 height 52
drag, startPoint x: 1215, startPoint y: 102, endPoint x: 1218, endPoint y: 123, distance: 22.0
click at [1215, 104] on div at bounding box center [1227, 114] width 125 height 38
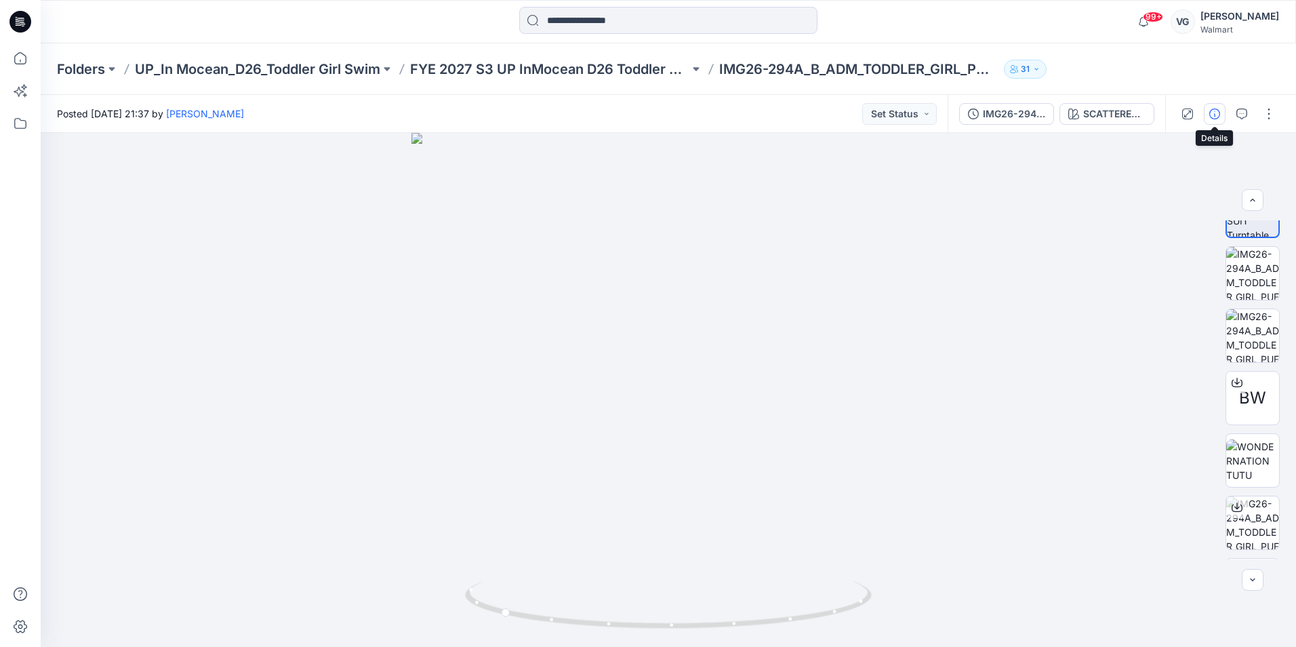
click at [1218, 123] on button "button" at bounding box center [1215, 114] width 22 height 22
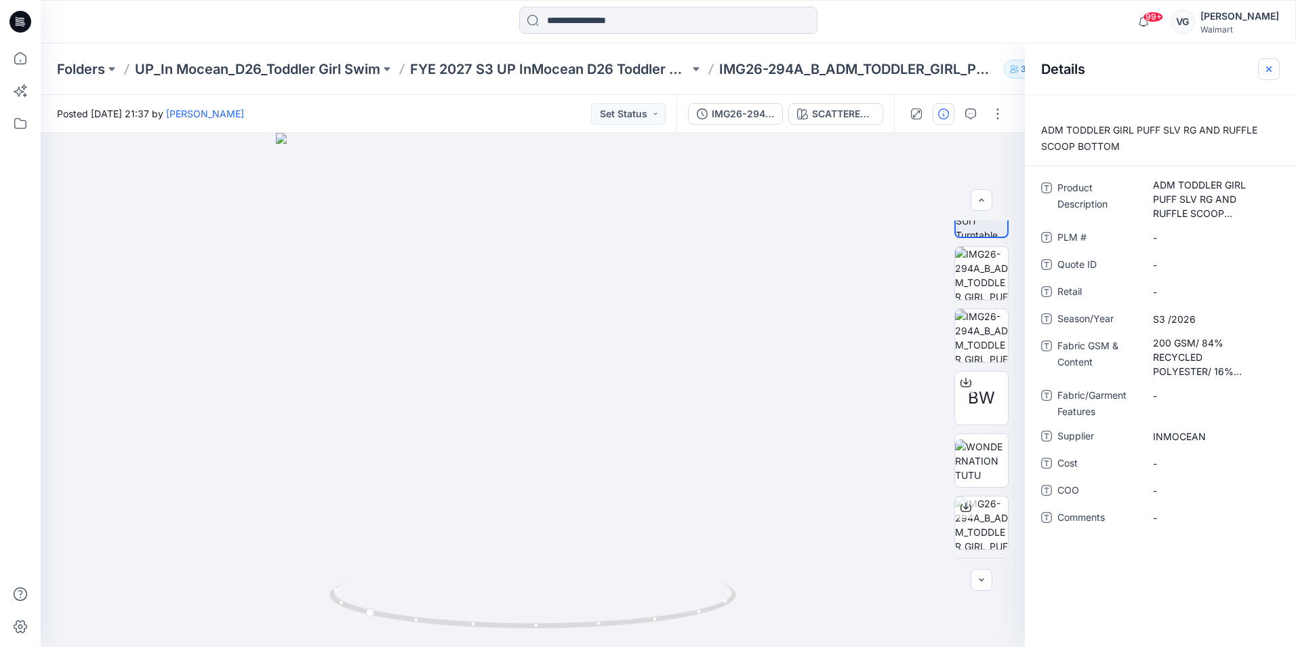
click at [1267, 75] on button "button" at bounding box center [1269, 69] width 22 height 22
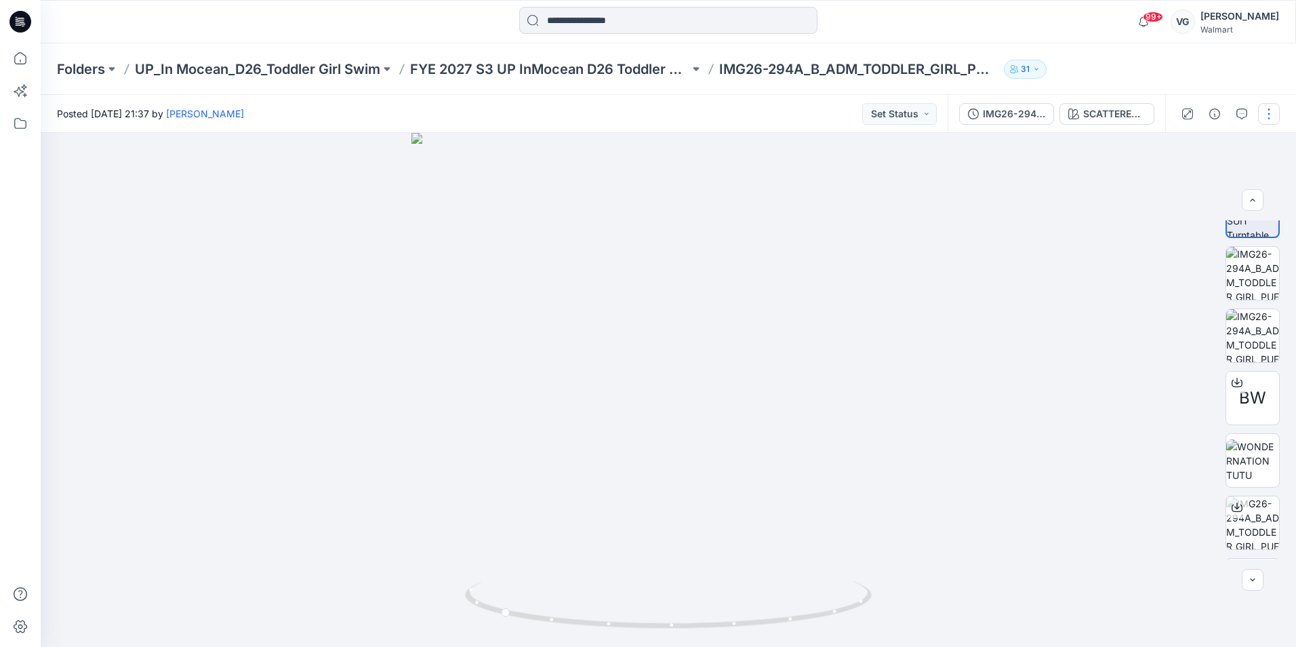
click at [1263, 104] on button "button" at bounding box center [1269, 114] width 22 height 22
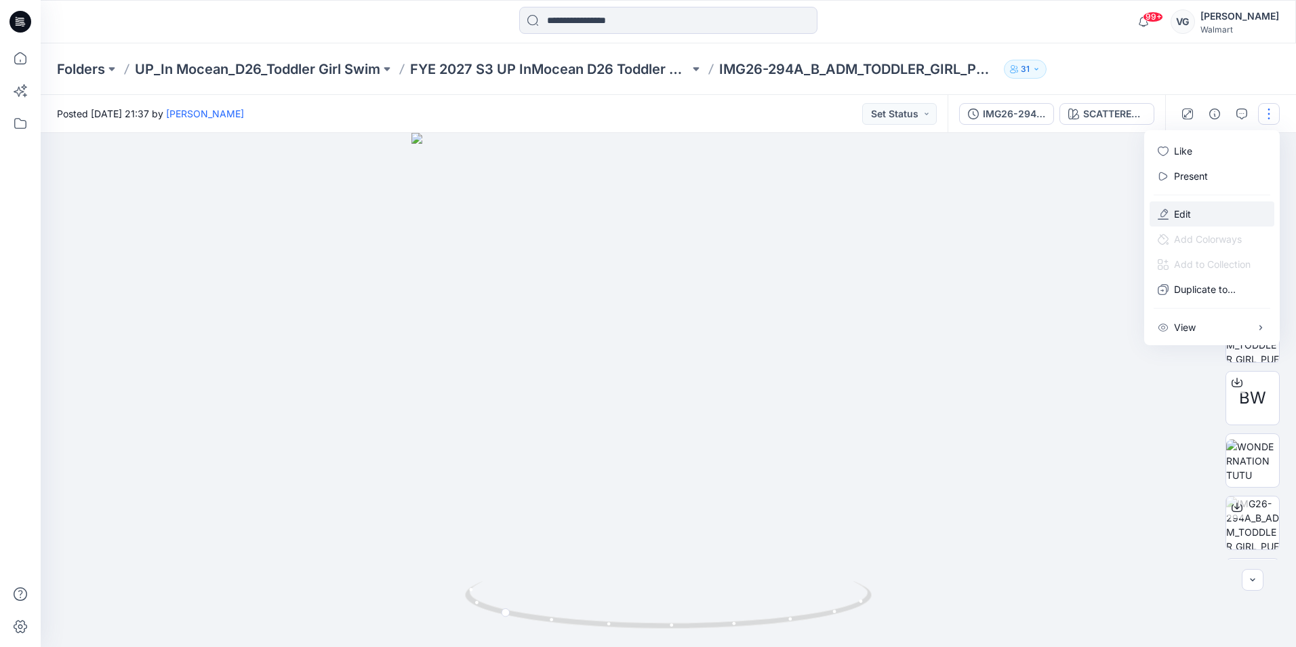
click at [1242, 216] on button "Edit" at bounding box center [1211, 213] width 125 height 25
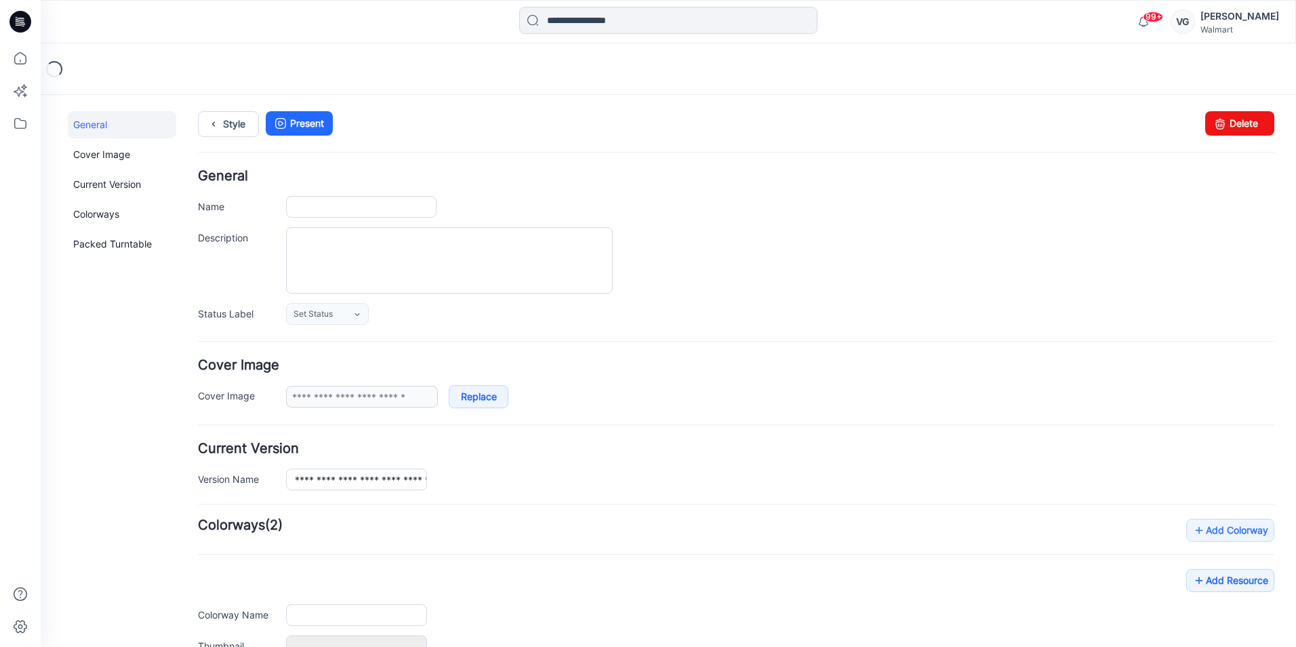
type input "**********"
type textarea "**********"
type input "**********"
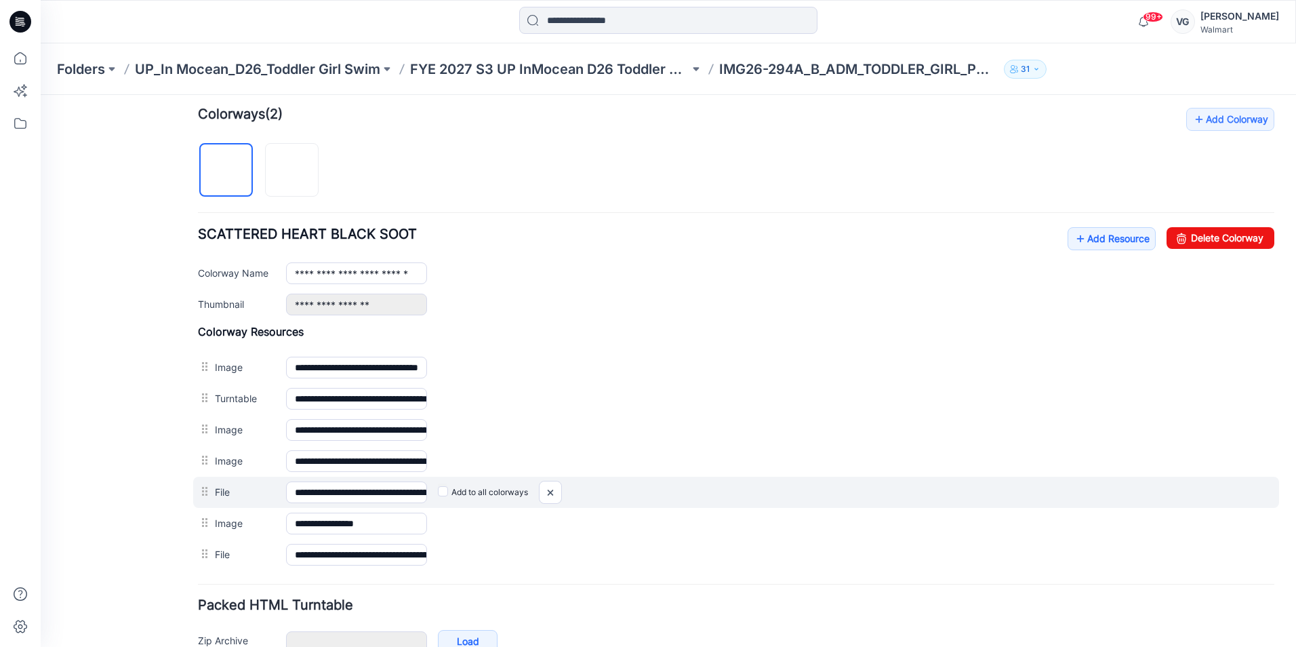
scroll to position [474, 0]
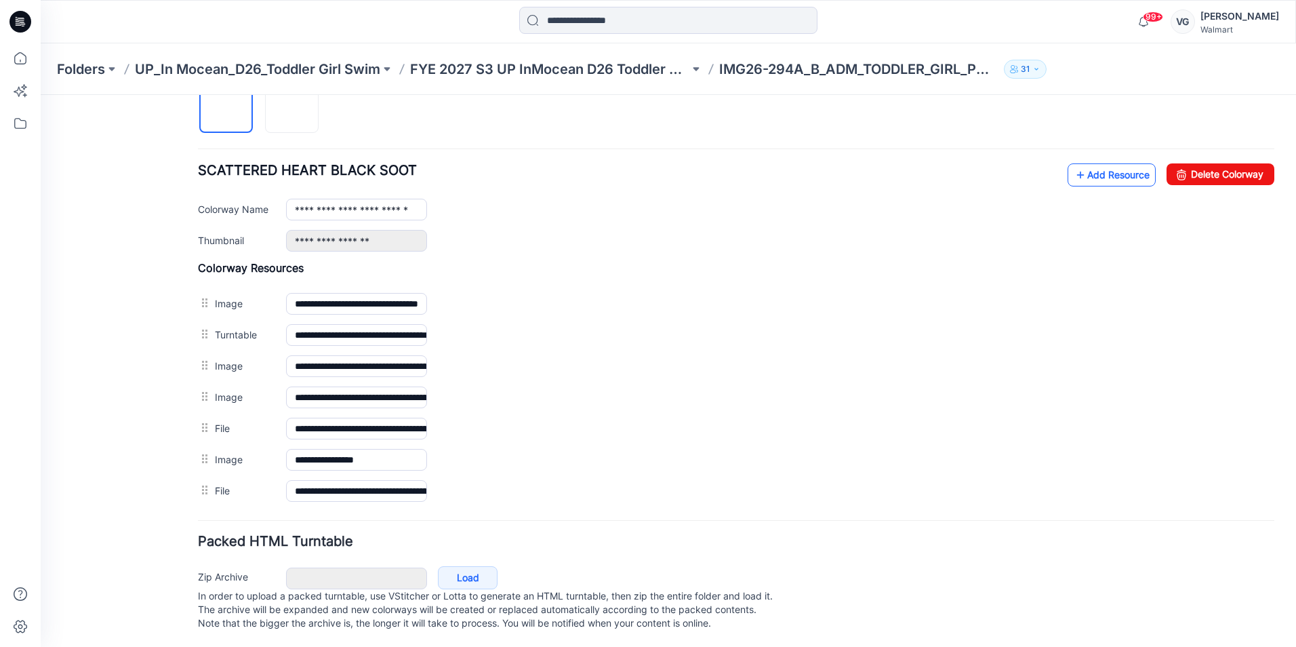
click at [1086, 183] on link "Add Resource" at bounding box center [1111, 174] width 88 height 23
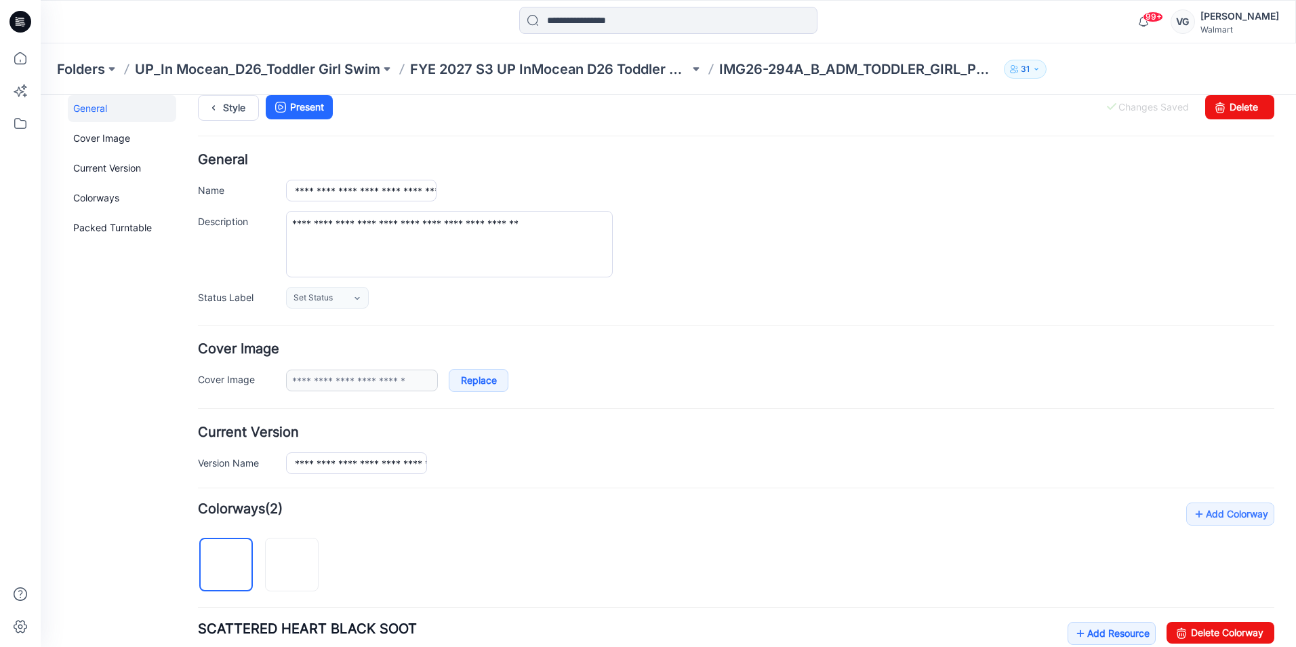
scroll to position [0, 0]
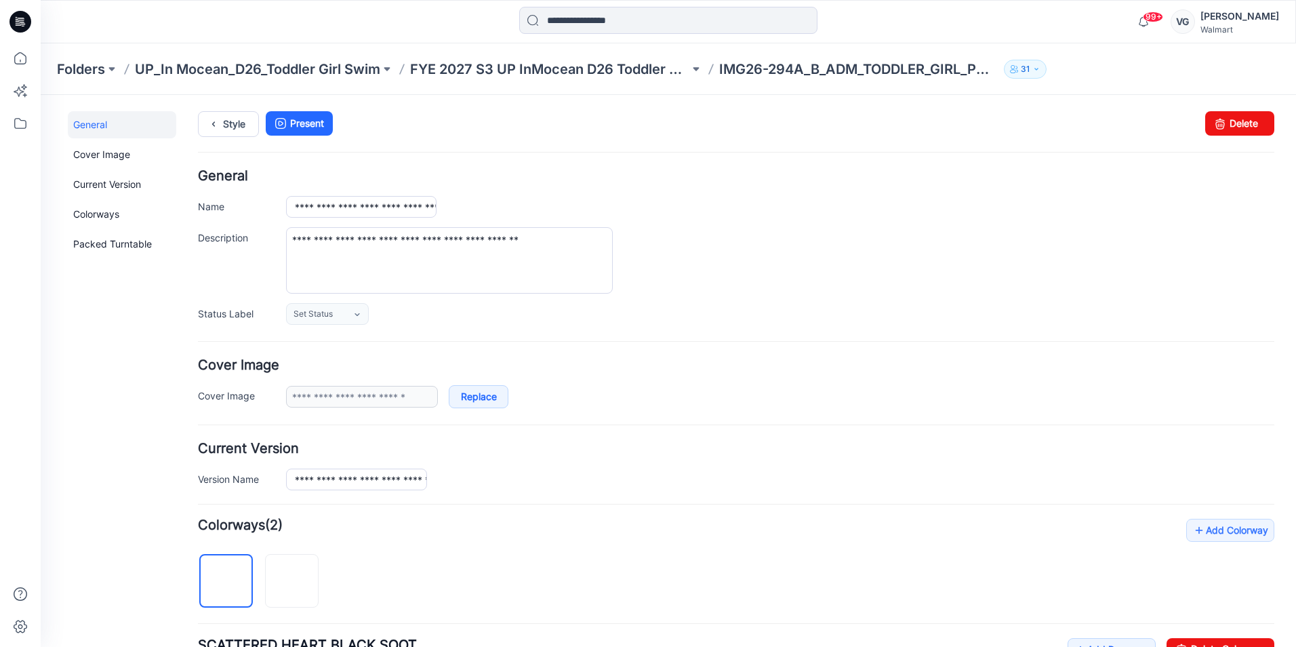
click at [1143, 122] on ul "Style Present" at bounding box center [736, 123] width 1076 height 24
click at [236, 117] on link "Style" at bounding box center [228, 124] width 61 height 26
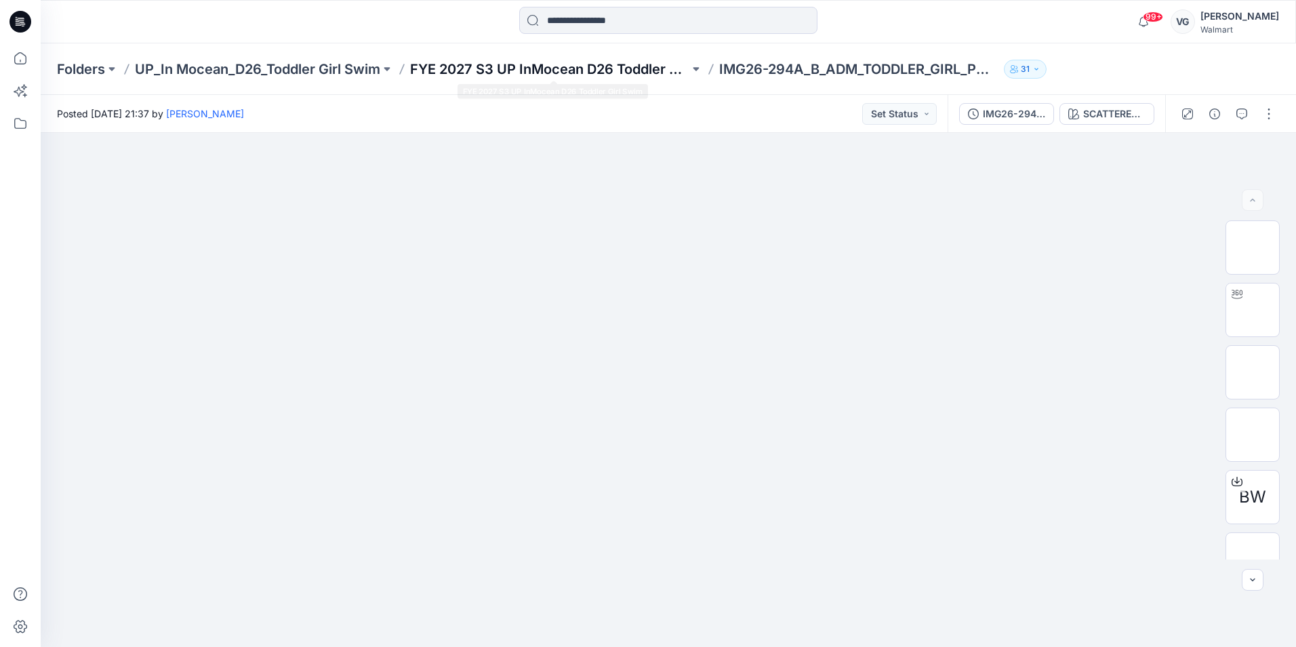
click at [472, 64] on p "FYE 2027 S3 UP InMocean D26 Toddler Girl Swim" at bounding box center [549, 69] width 279 height 19
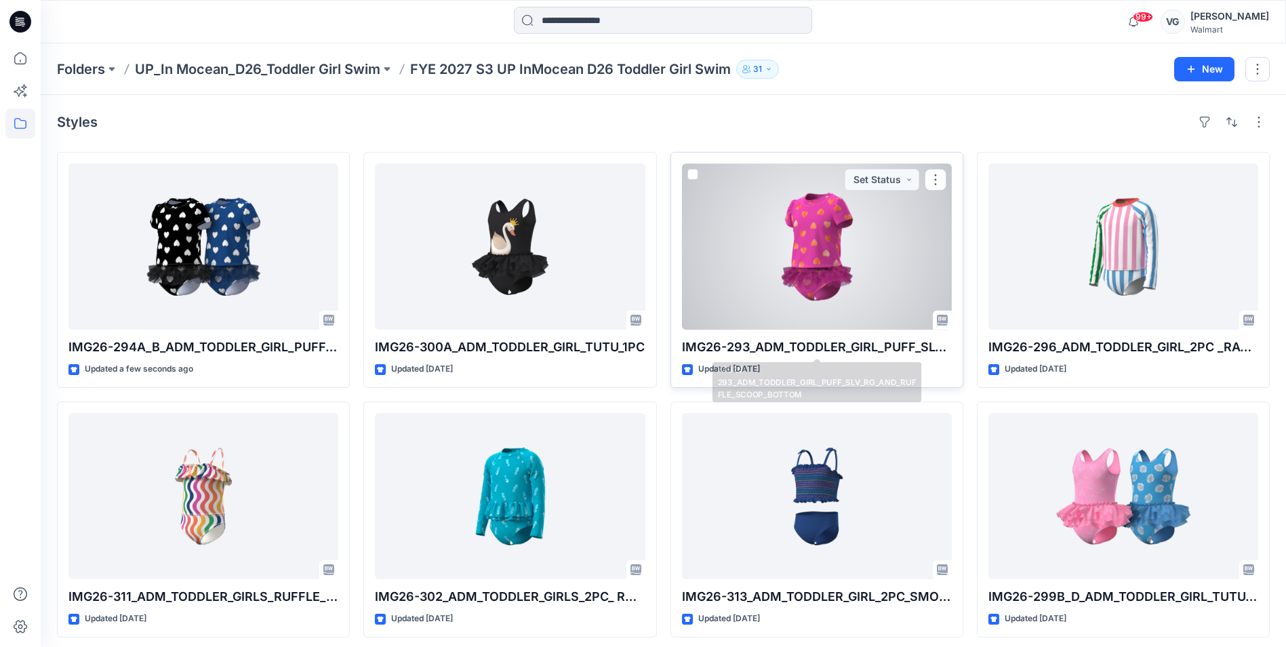
click at [852, 253] on div at bounding box center [817, 246] width 270 height 166
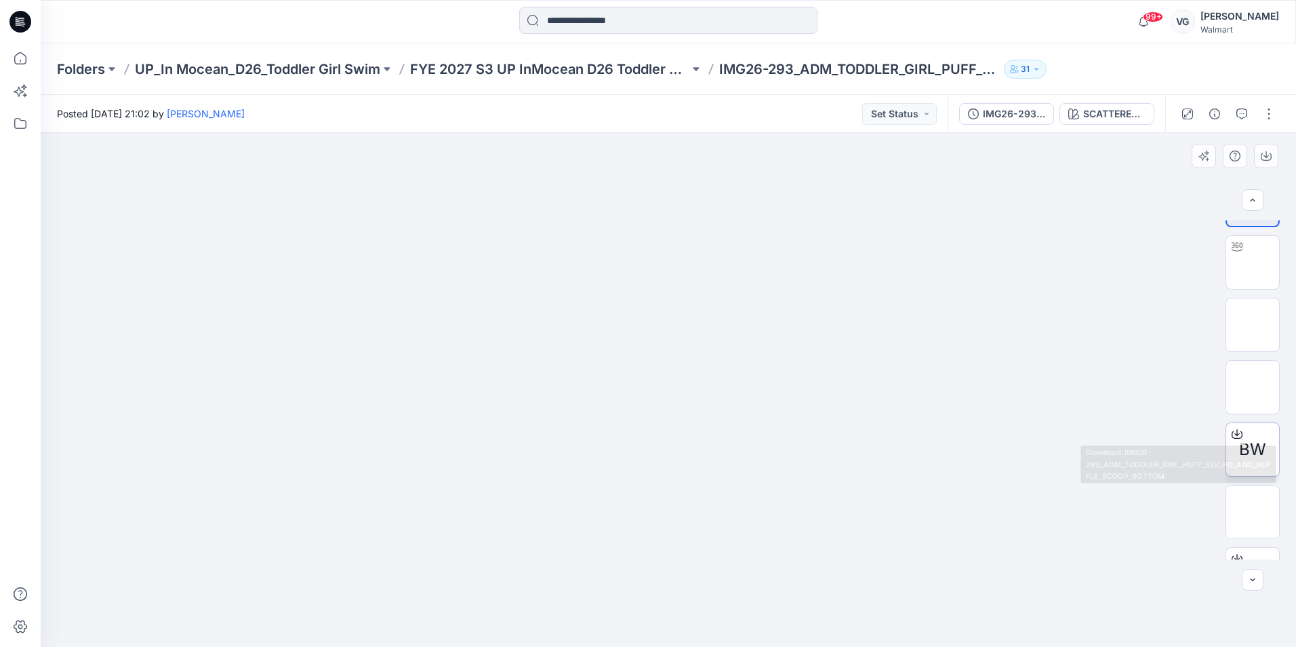
scroll to position [89, 0]
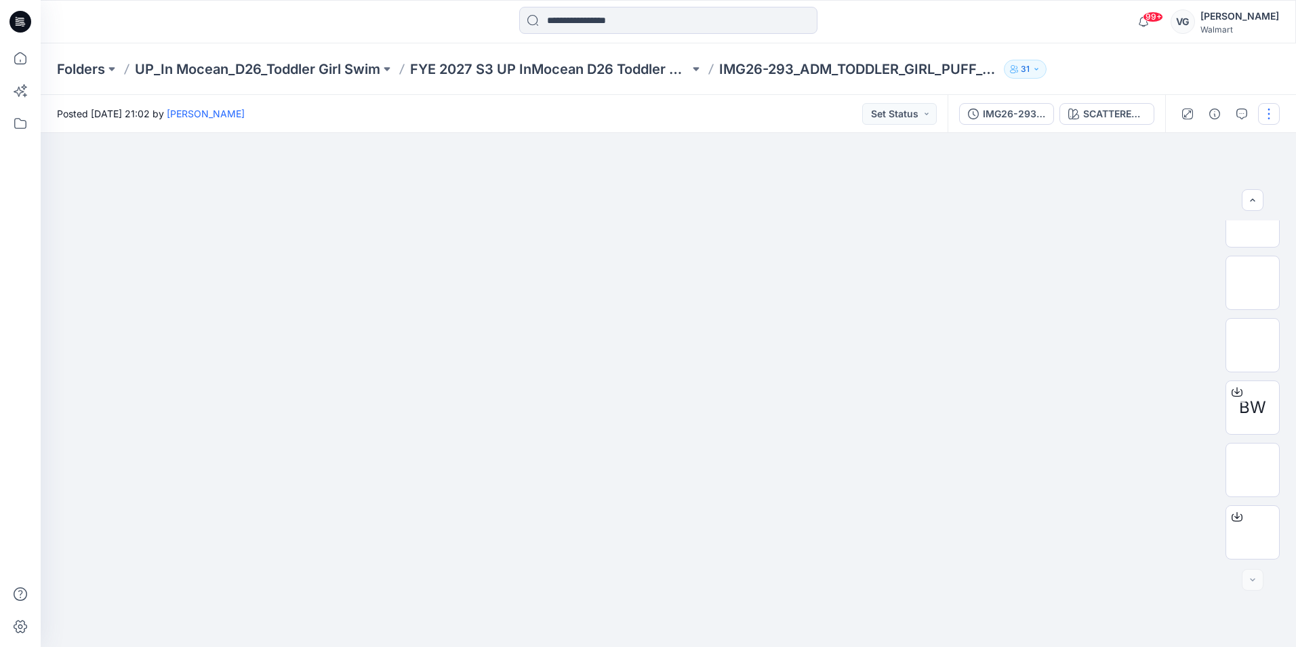
click at [1263, 118] on button "button" at bounding box center [1269, 114] width 22 height 22
click at [1194, 207] on button "Edit" at bounding box center [1211, 213] width 125 height 25
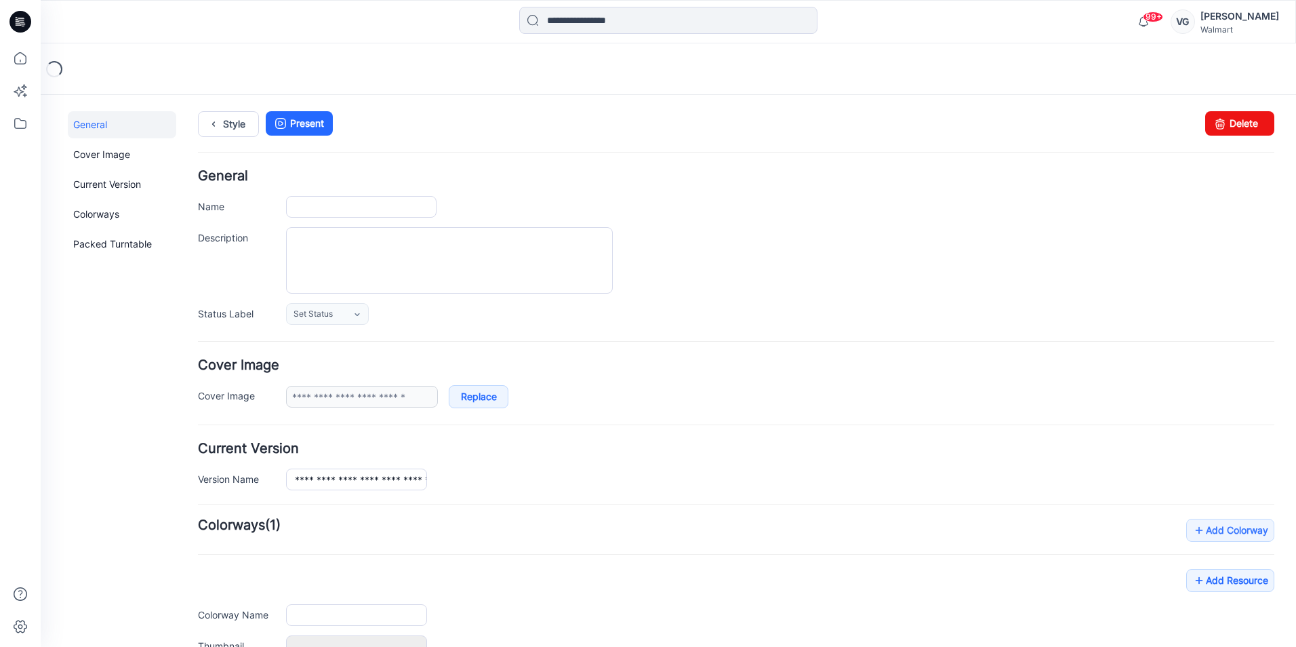
type input "**********"
type textarea "**********"
type input "**********"
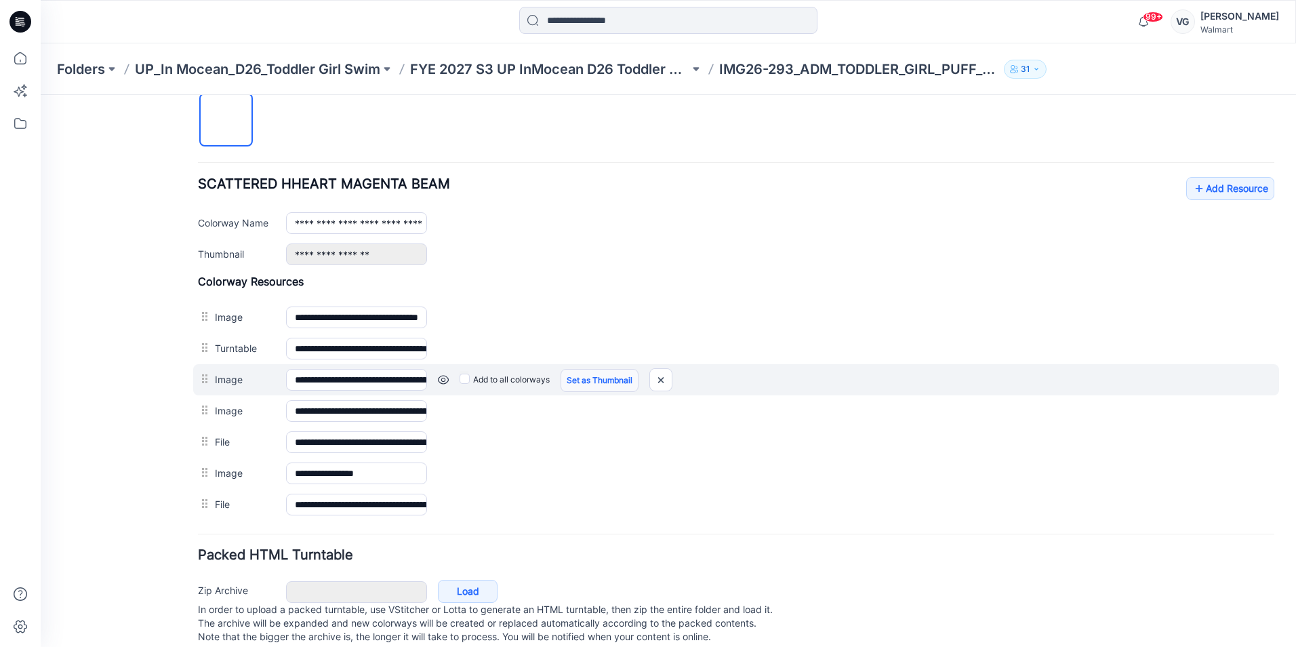
scroll to position [489, 0]
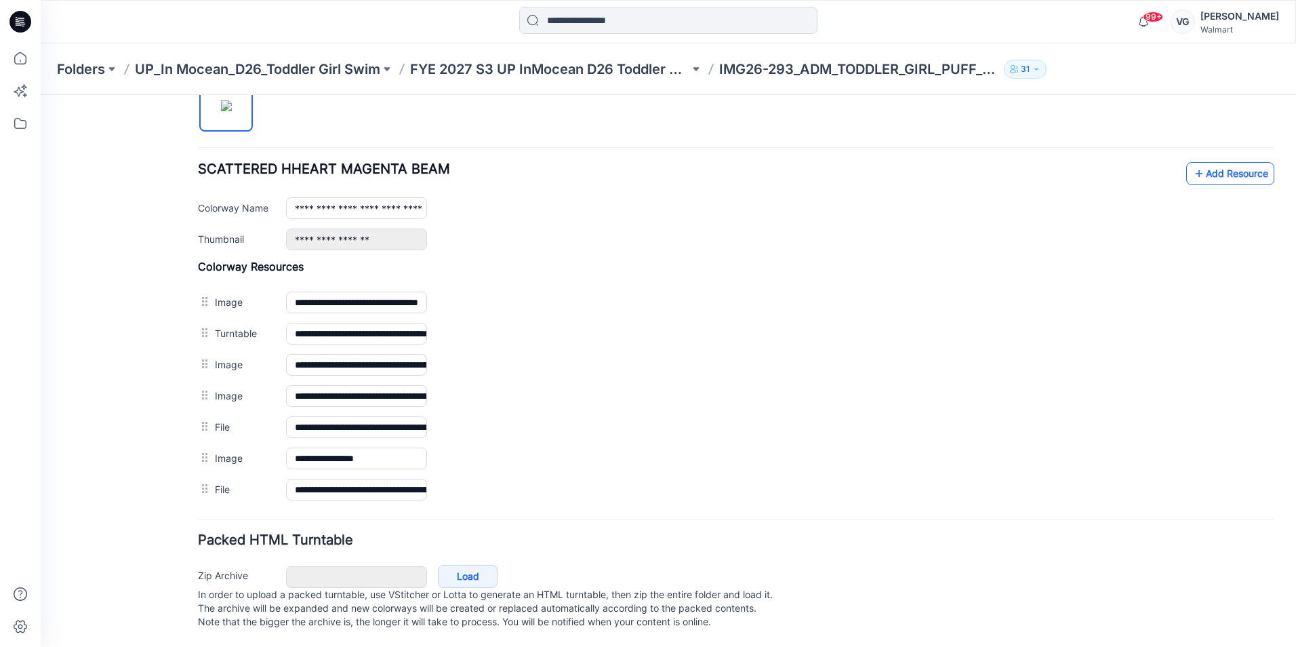
click at [1205, 162] on link "Add Resource" at bounding box center [1230, 173] width 88 height 23
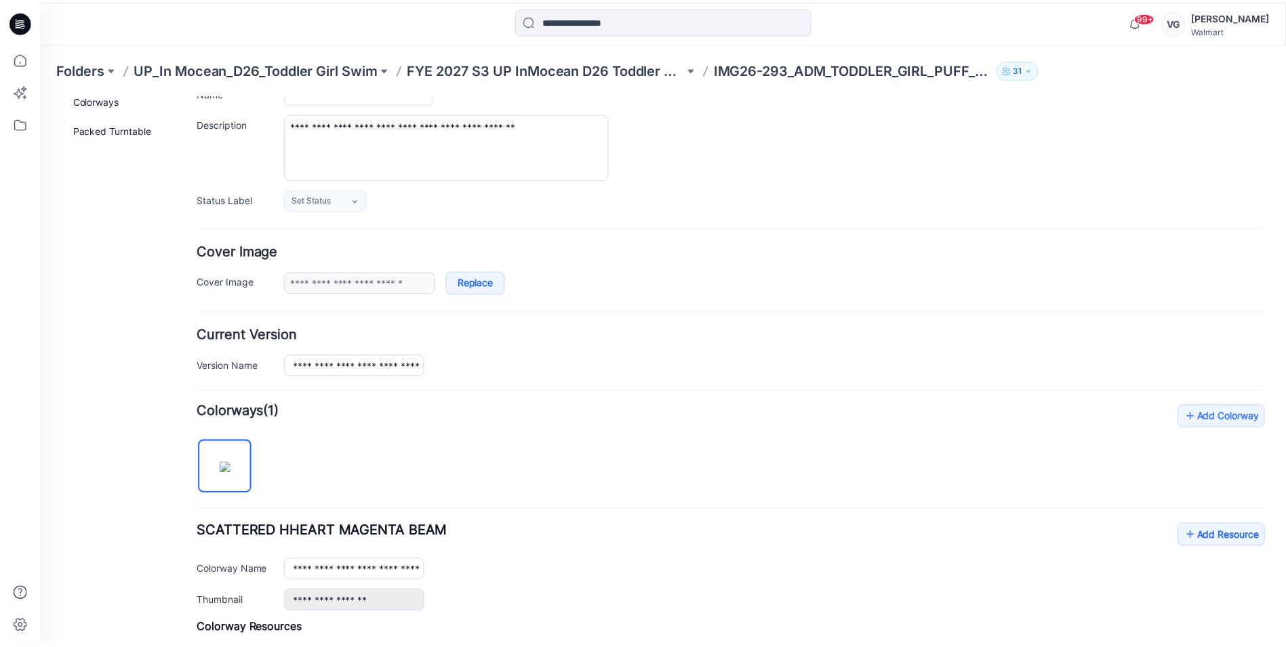
scroll to position [0, 0]
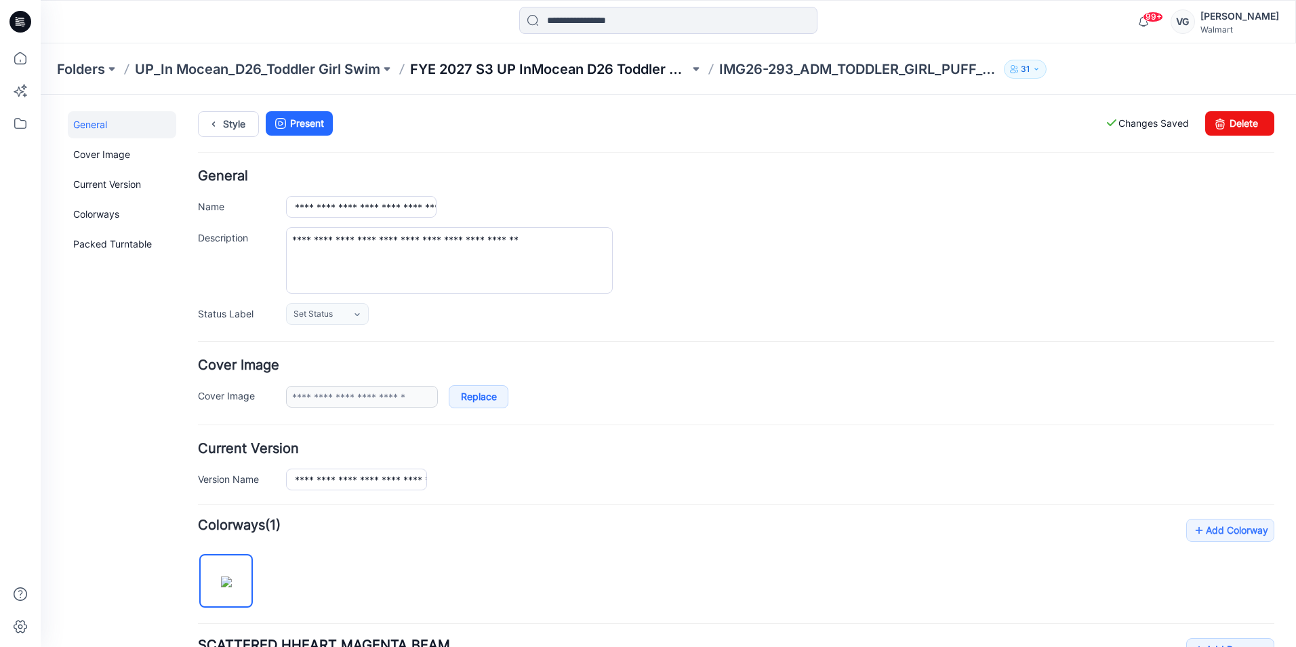
click at [588, 66] on p "FYE 2027 S3 UP InMocean D26 Toddler Girl Swim" at bounding box center [549, 69] width 279 height 19
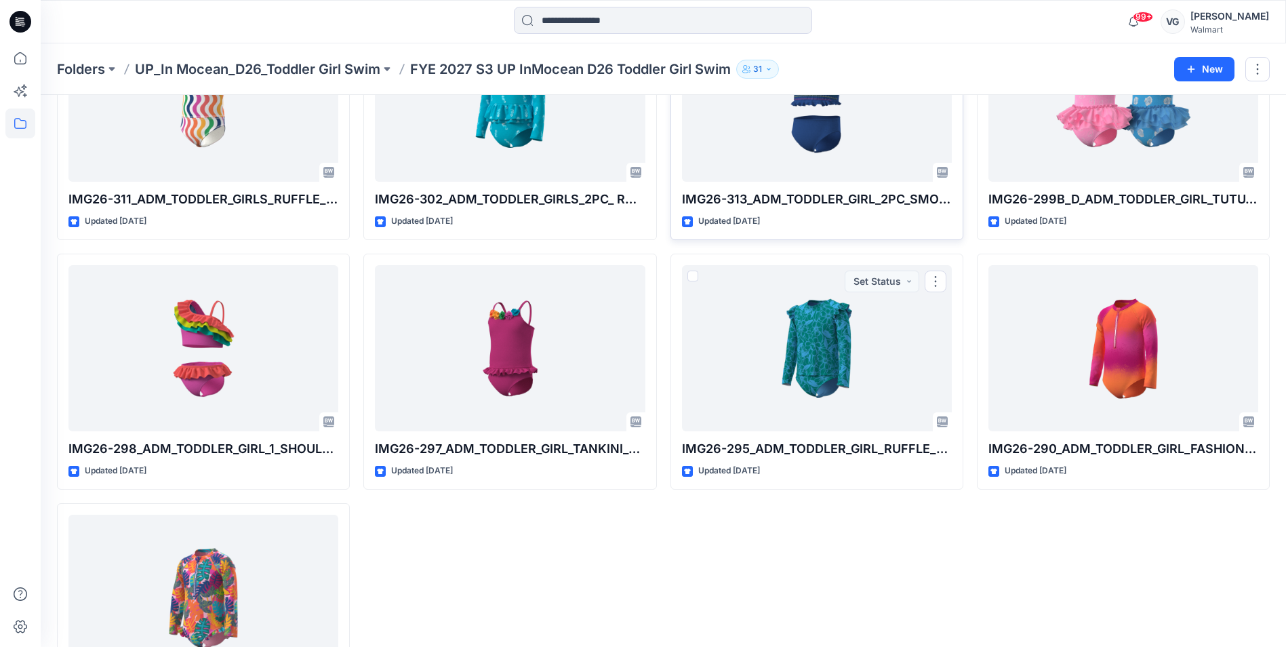
scroll to position [506, 0]
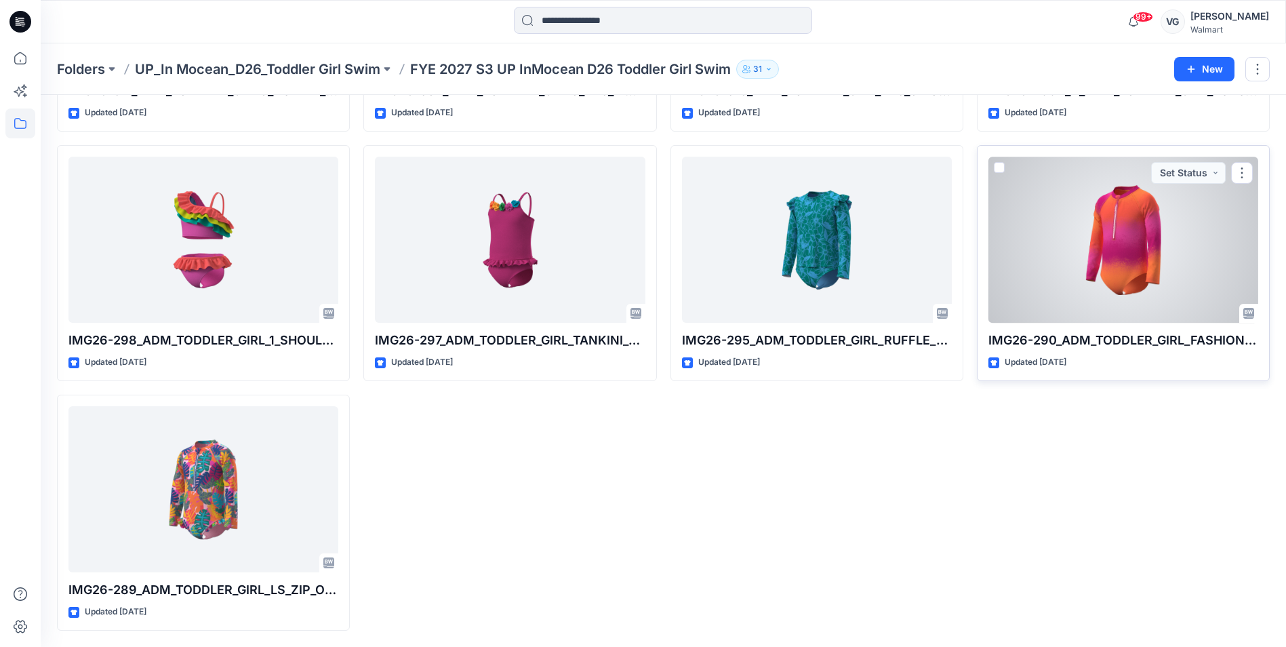
click at [1147, 266] on div at bounding box center [1123, 240] width 270 height 166
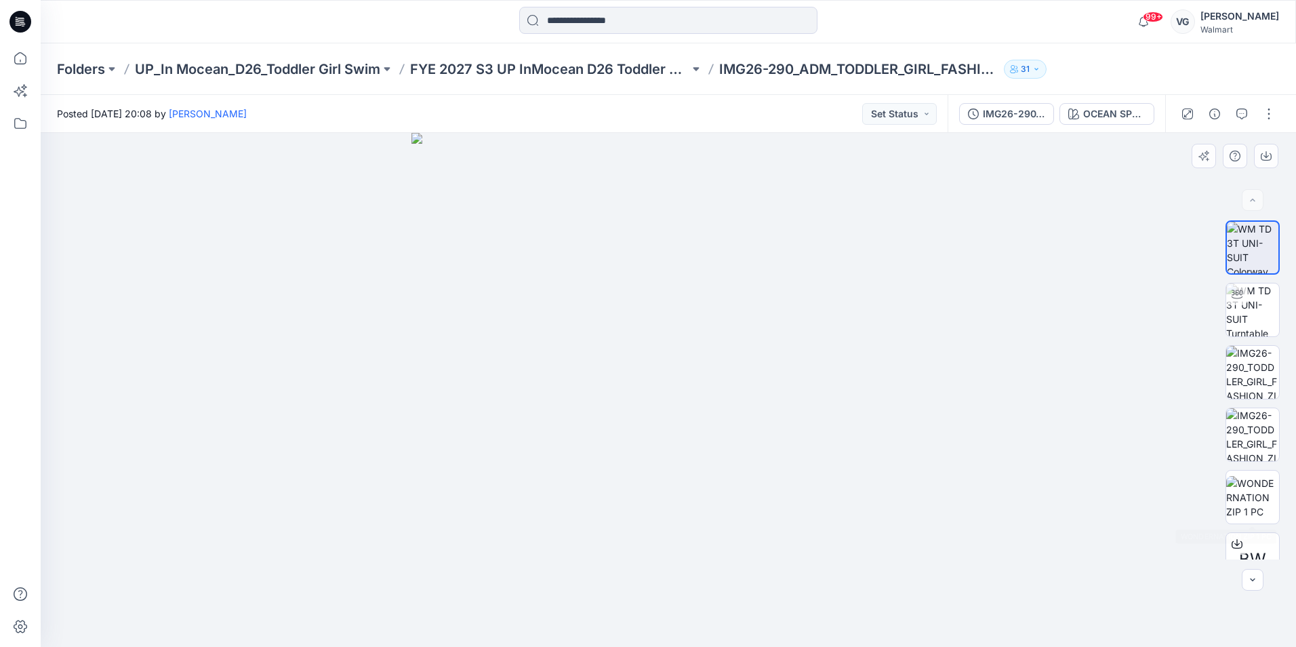
scroll to position [27, 0]
click at [1275, 106] on button "button" at bounding box center [1269, 114] width 22 height 22
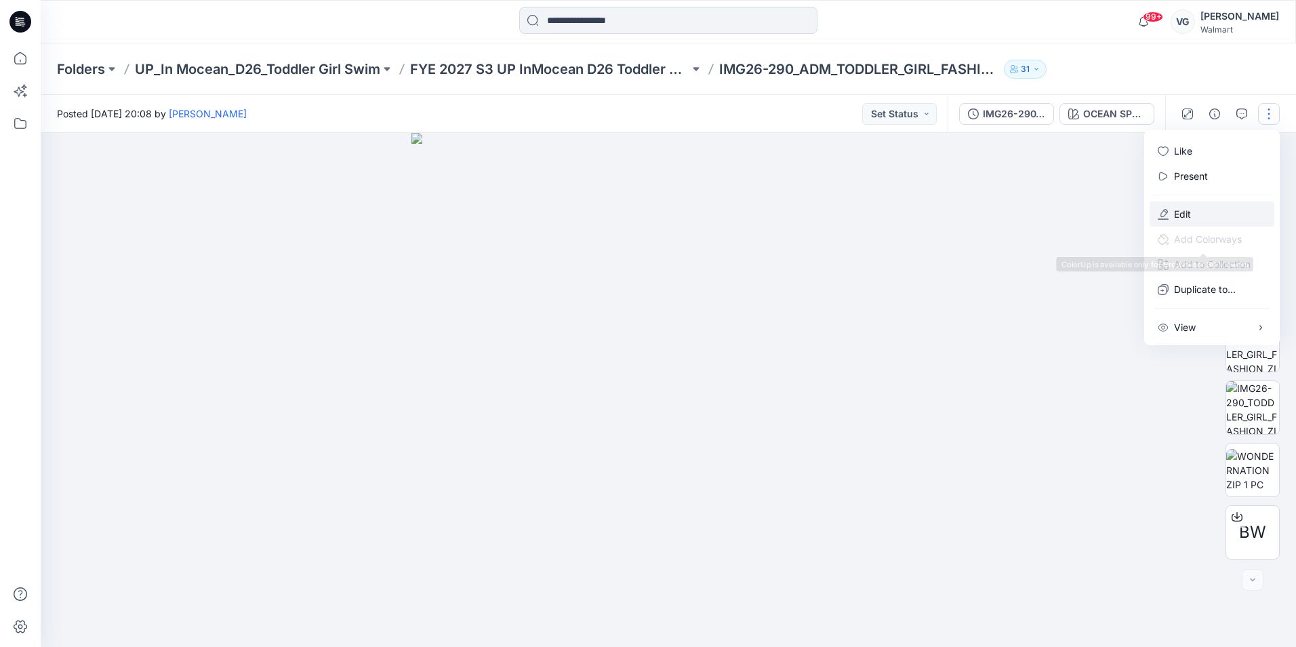
click at [1224, 211] on button "Edit" at bounding box center [1211, 213] width 125 height 25
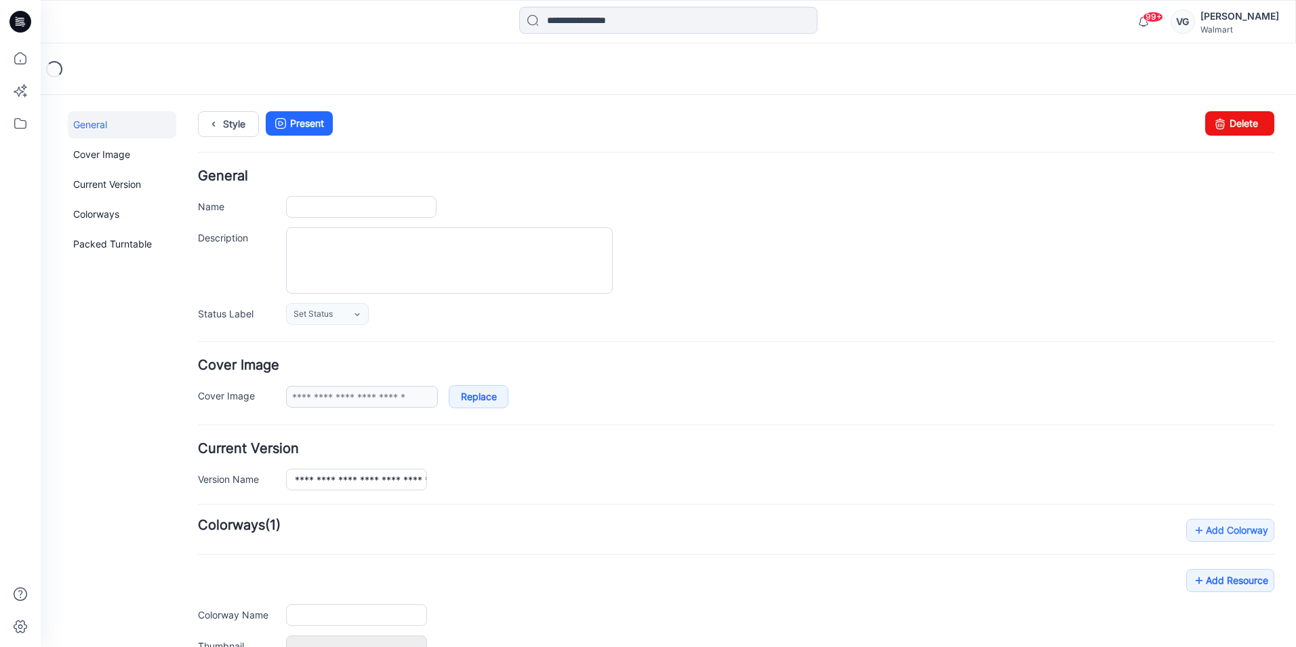
type input "**********"
type textarea "**********"
type input "**********"
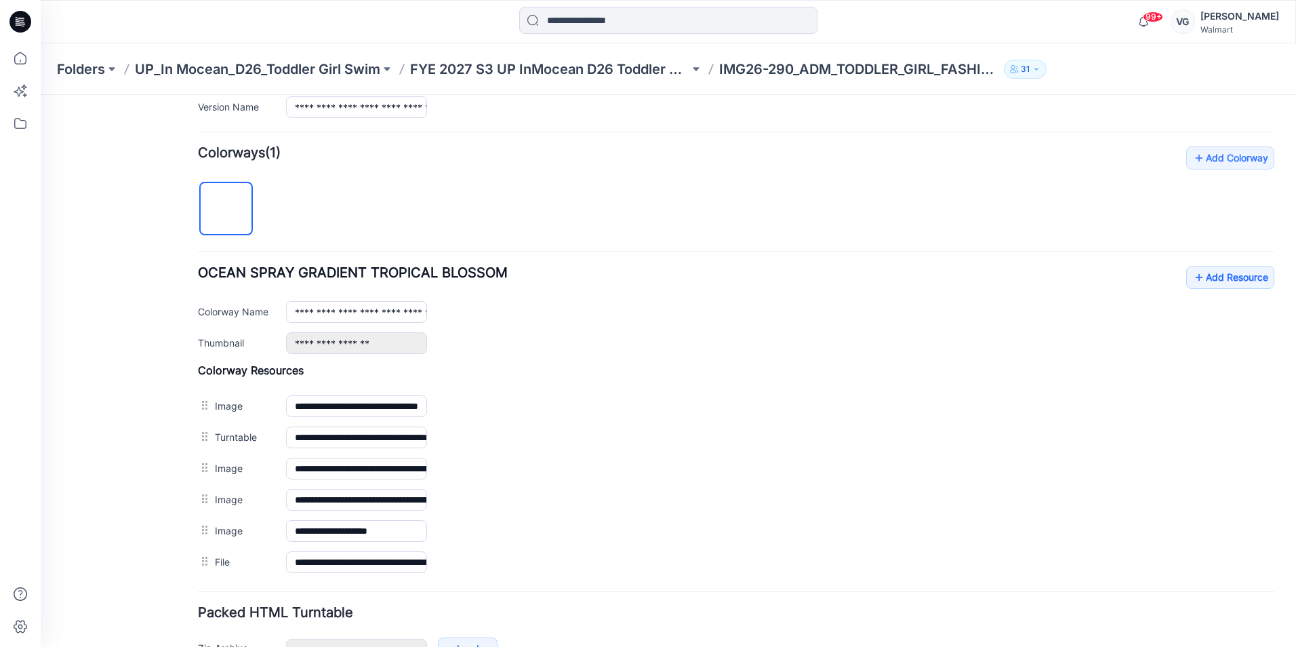
scroll to position [407, 0]
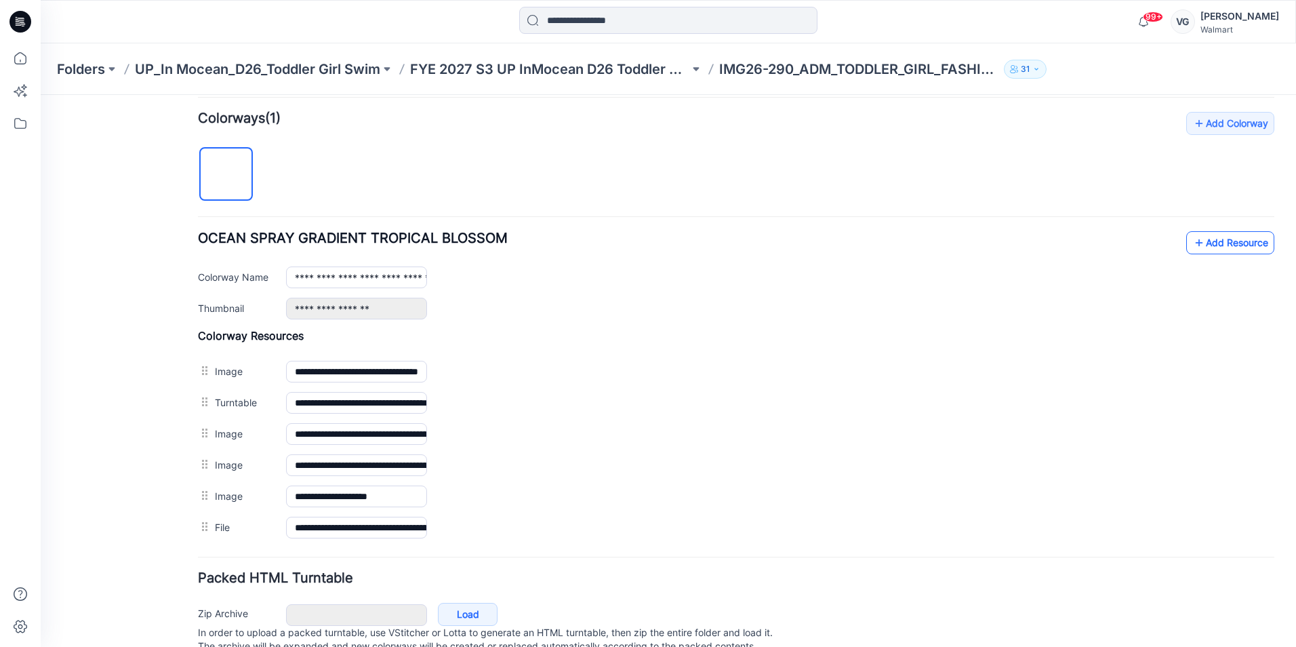
click at [1198, 241] on link "Add Resource" at bounding box center [1230, 242] width 88 height 23
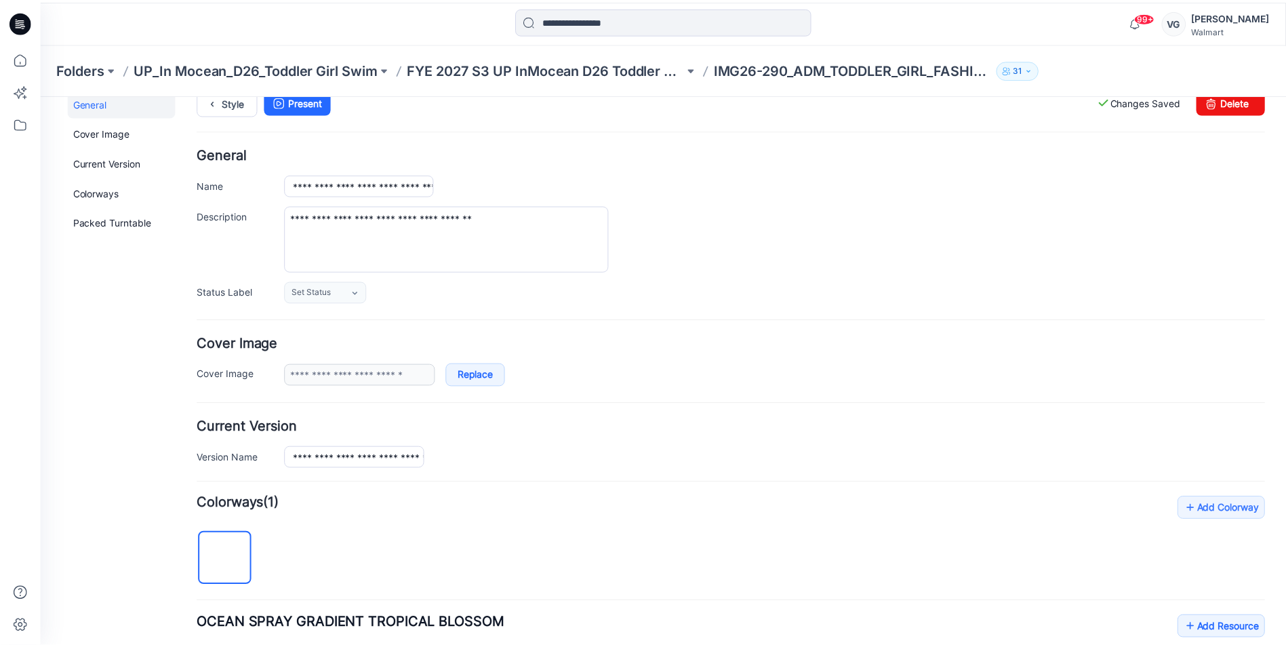
scroll to position [0, 0]
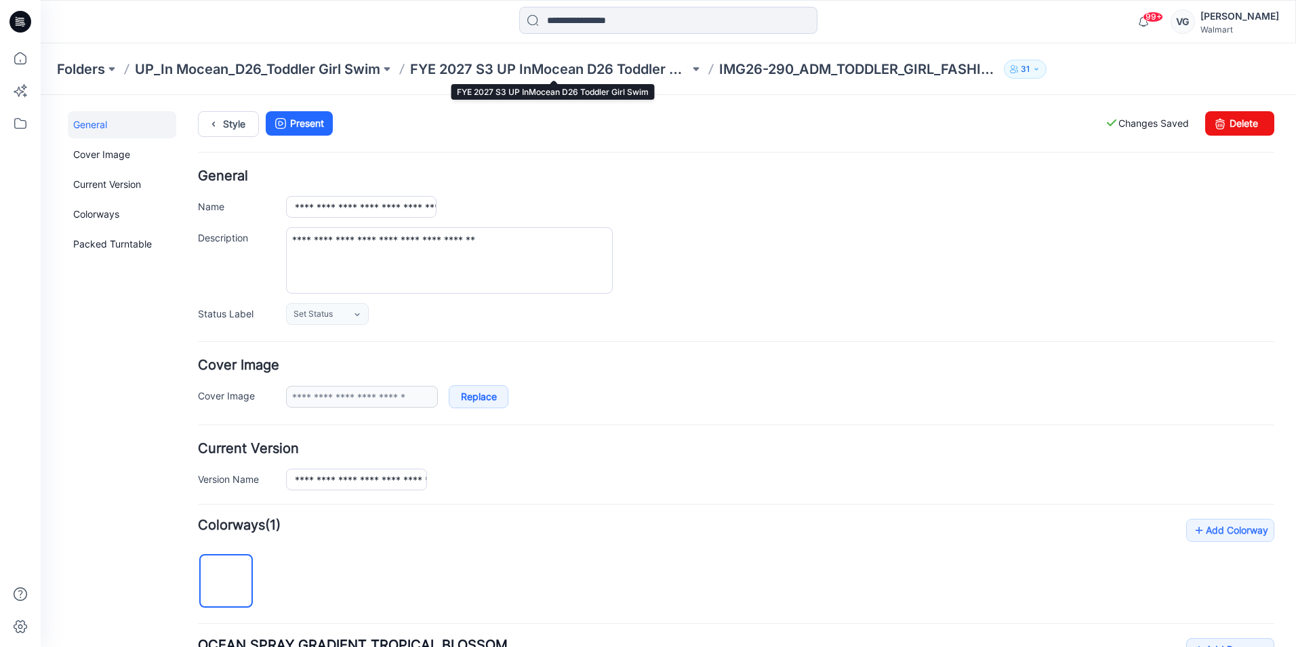
click at [510, 83] on div "Folders UP_In Mocean_D26_Toddler Girl Swim FYE 2027 S3 UP InMocean D26 Toddler …" at bounding box center [668, 69] width 1255 height 52
click at [515, 70] on p "FYE 2027 S3 UP InMocean D26 Toddler Girl Swim" at bounding box center [549, 69] width 279 height 19
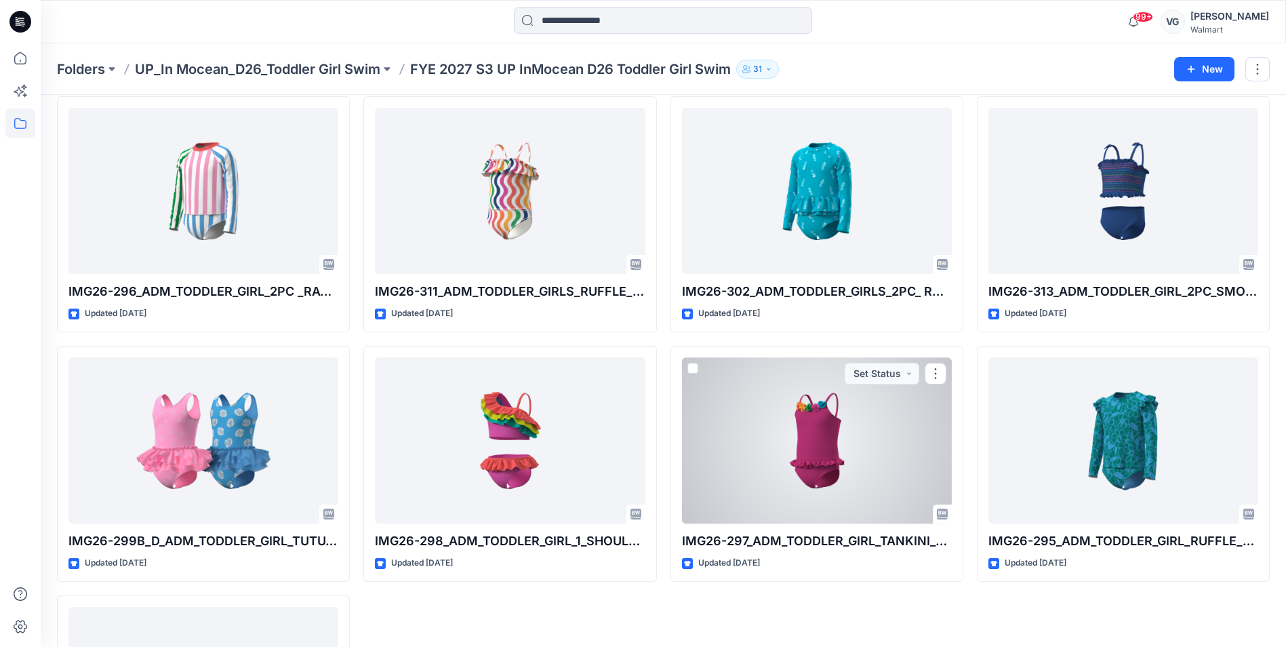
scroll to position [506, 0]
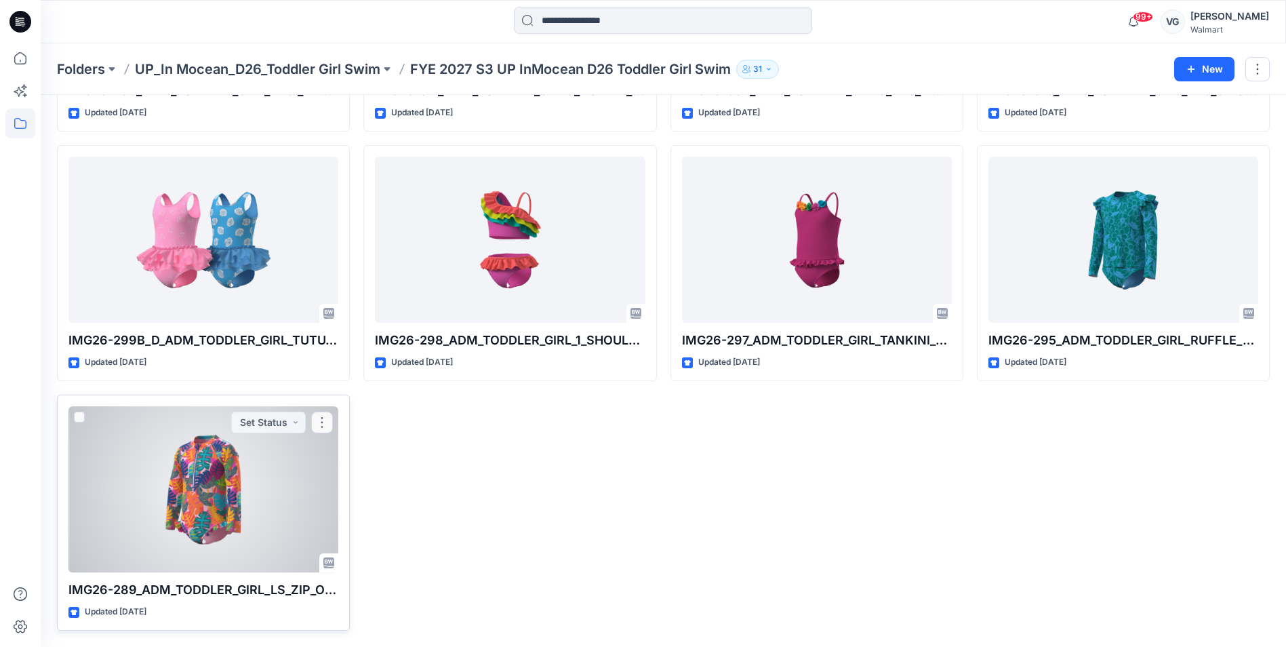
click at [255, 491] on div at bounding box center [203, 489] width 270 height 166
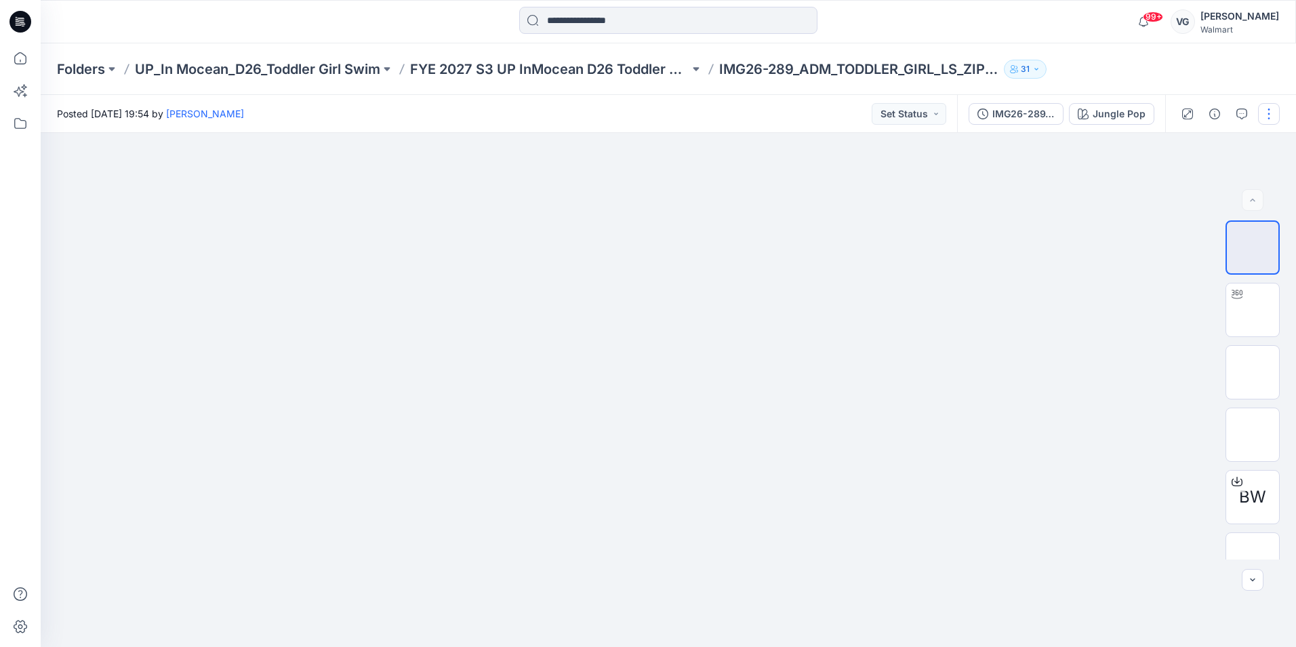
click at [1269, 108] on button "button" at bounding box center [1269, 114] width 22 height 22
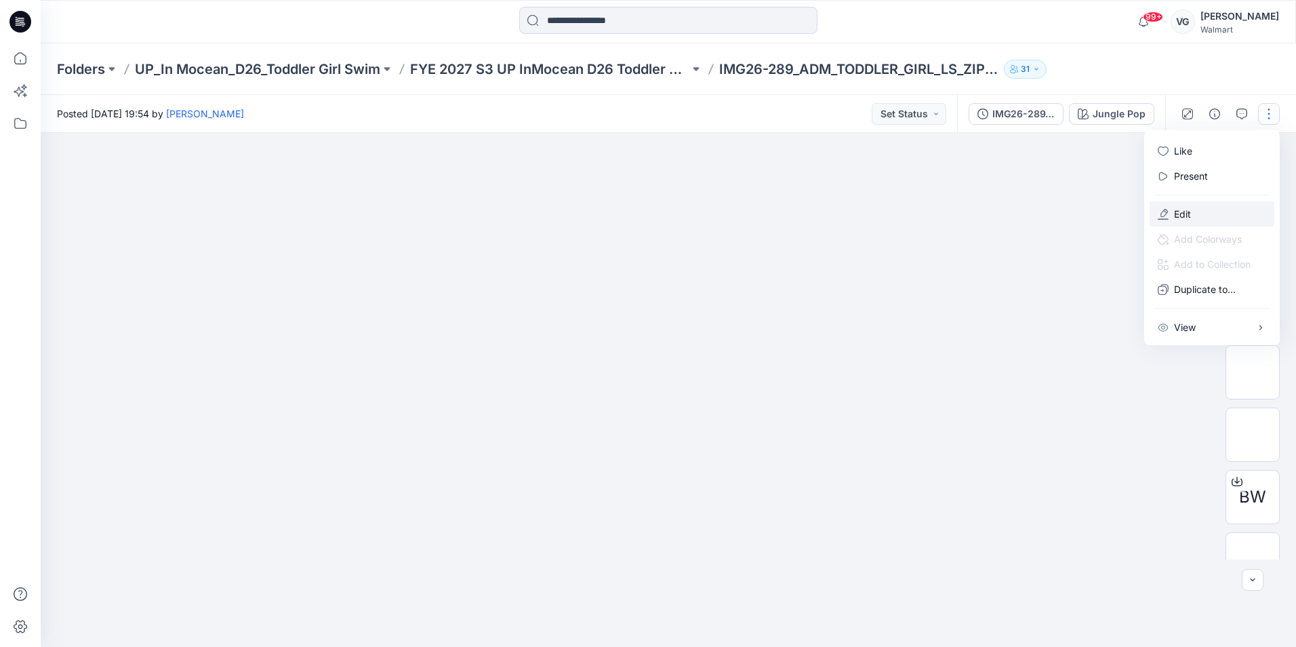
click at [1224, 209] on button "Edit" at bounding box center [1211, 213] width 125 height 25
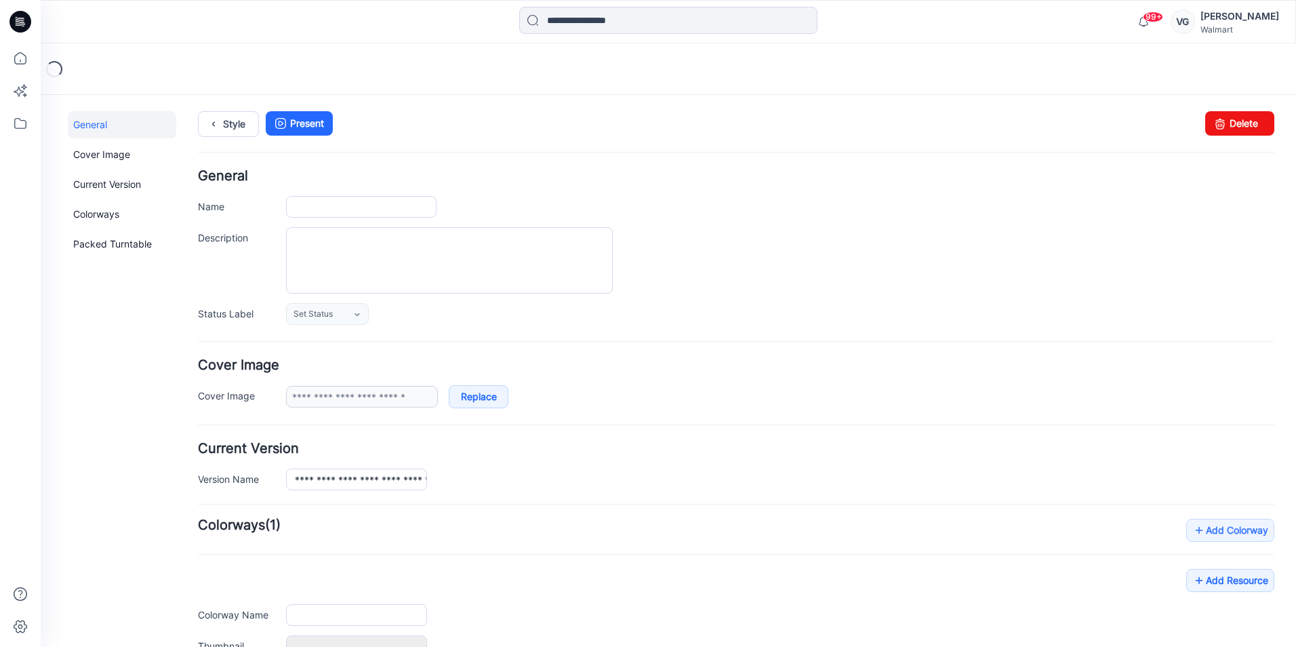
type input "**********"
type textarea "**********"
type input "**********"
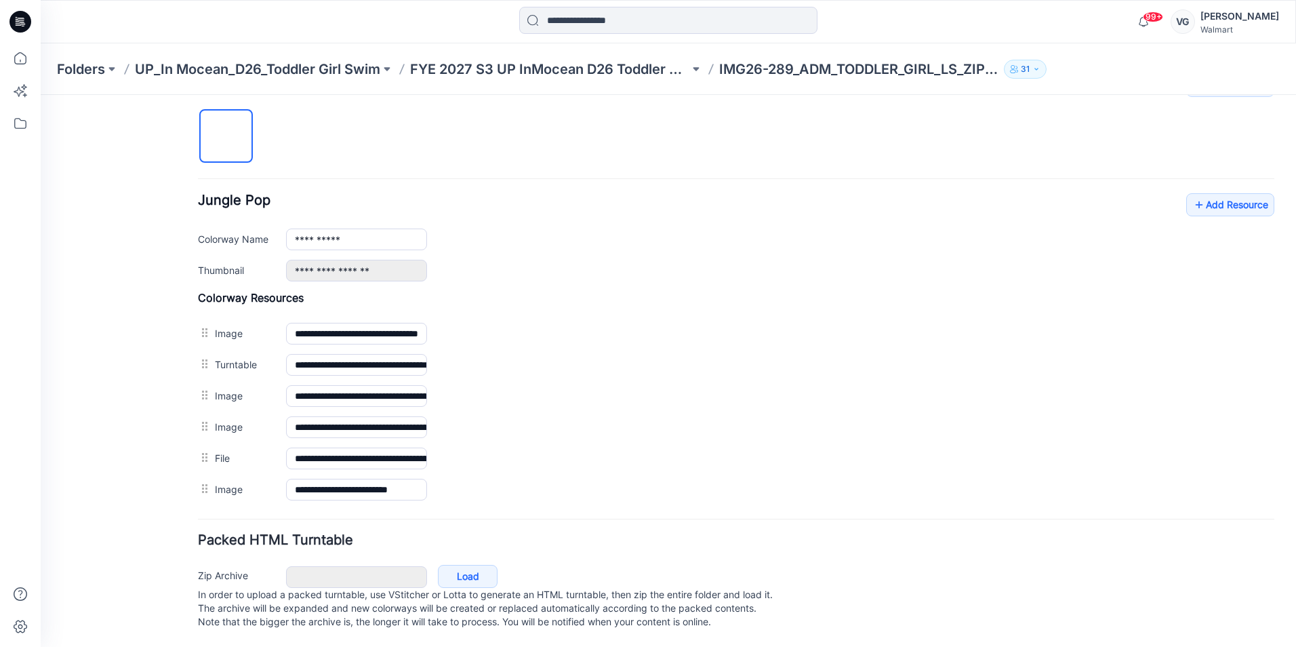
scroll to position [458, 0]
click at [1227, 193] on link "Add Resource" at bounding box center [1230, 204] width 88 height 23
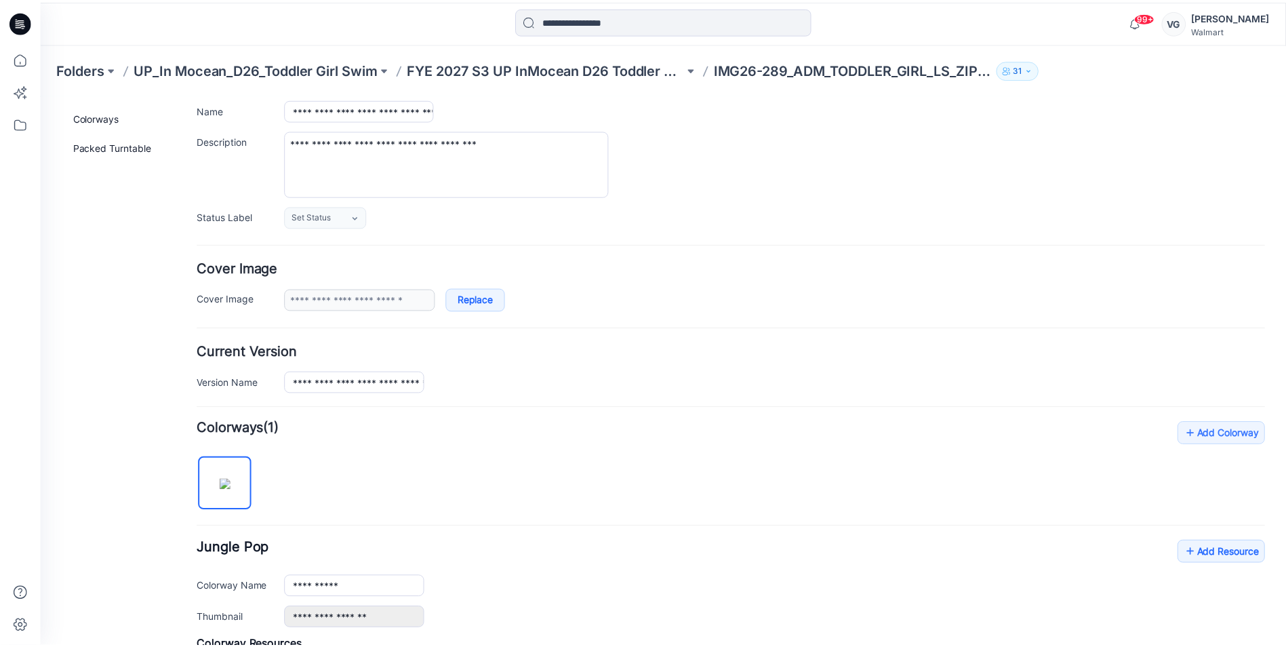
scroll to position [0, 0]
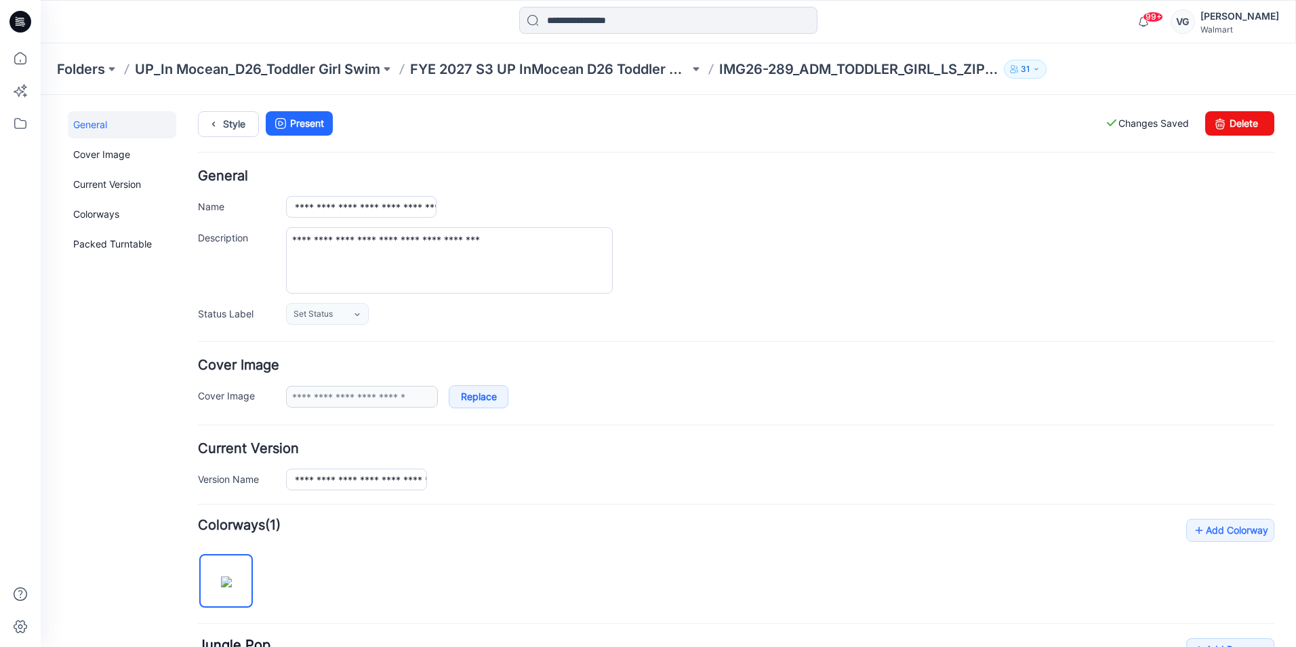
click at [750, 223] on div "**********" at bounding box center [736, 246] width 1076 height 155
click at [643, 64] on p "FYE 2027 S3 UP InMocean D26 Toddler Girl Swim" at bounding box center [549, 69] width 279 height 19
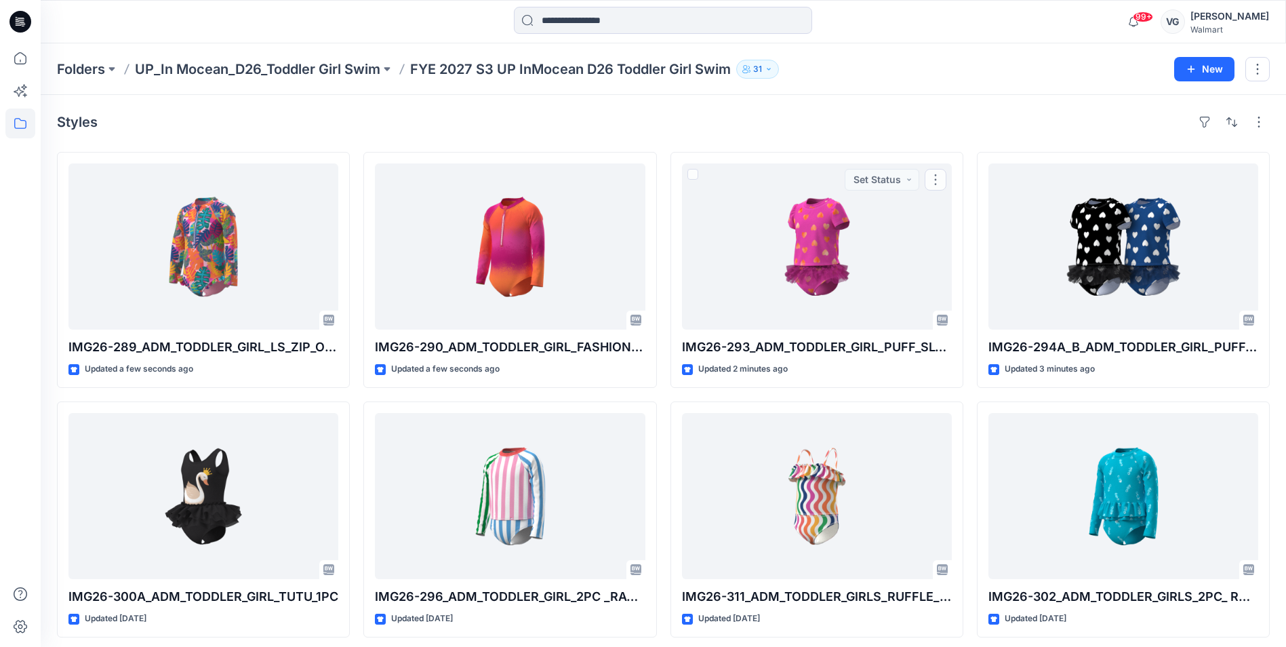
click at [888, 87] on div "Folders UP_In Mocean_D26_Toddler Girl Swim FYE 2027 S3 UP InMocean D26 Toddler …" at bounding box center [663, 69] width 1245 height 52
